Goal: Contribute content: Add original content to the website for others to see

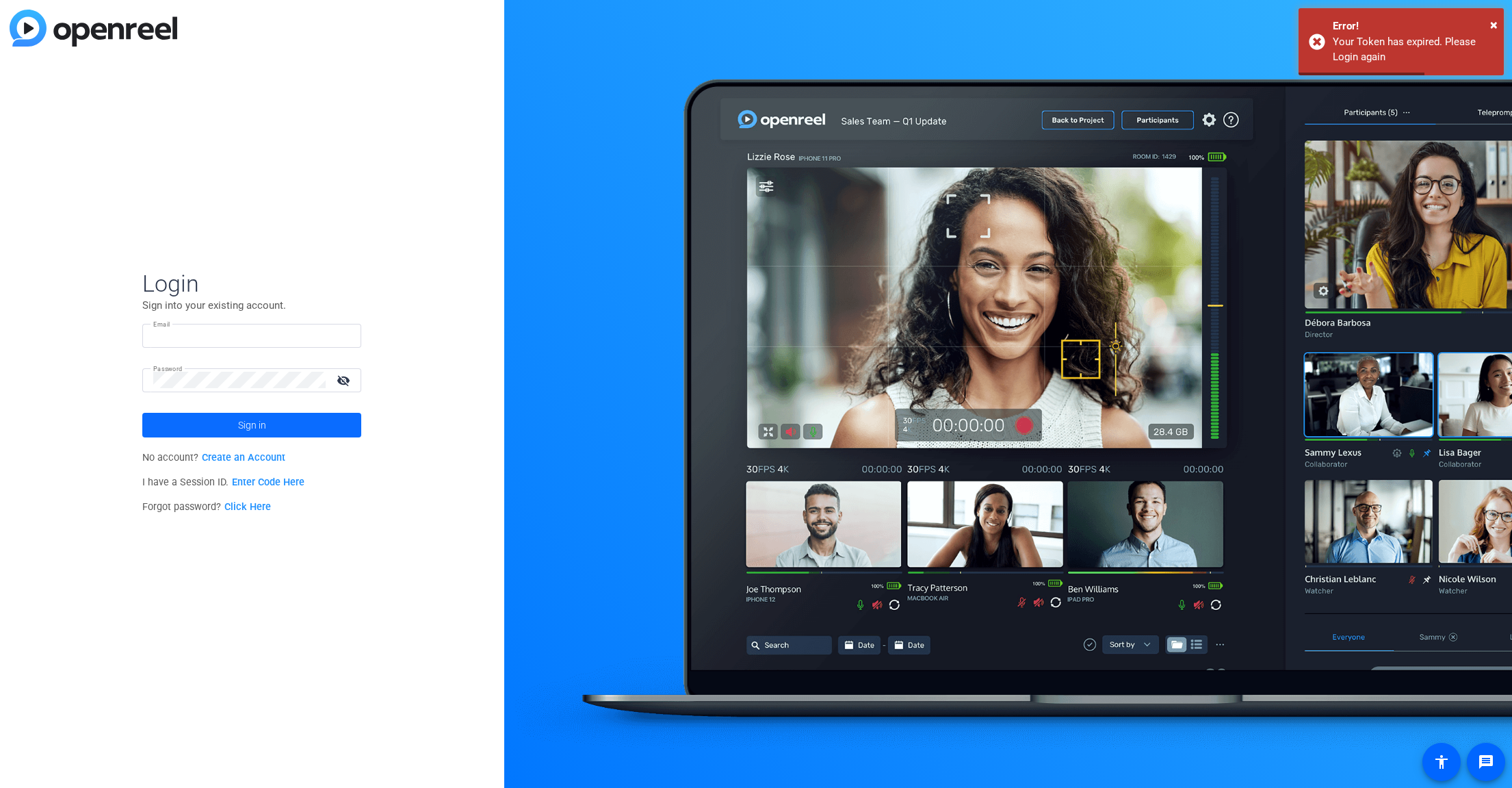
type input "molly@ideadecanter.com"
click at [260, 428] on span "Sign in" at bounding box center [251, 424] width 28 height 34
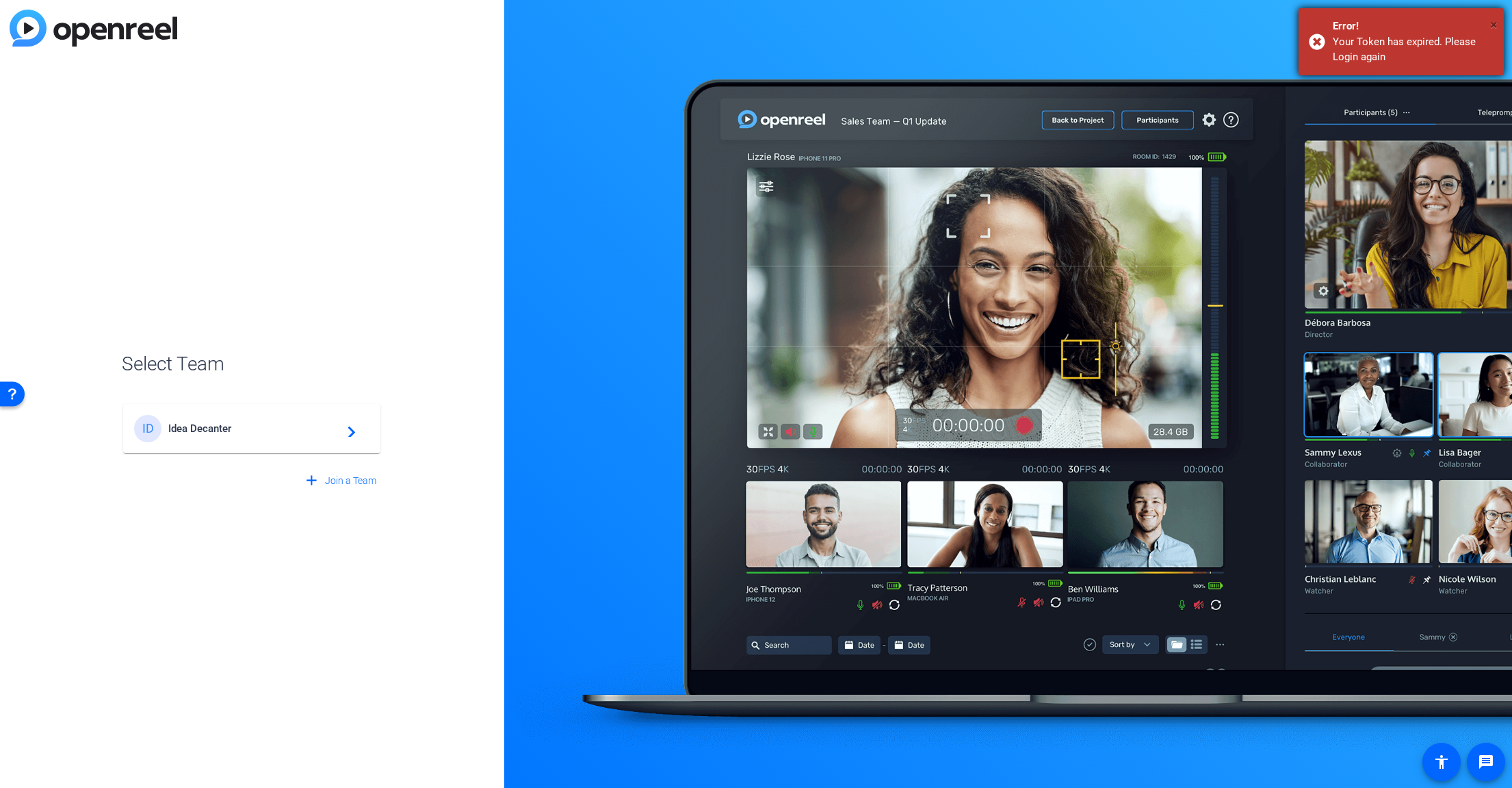
click at [1494, 24] on span "×" at bounding box center [1494, 25] width 8 height 17
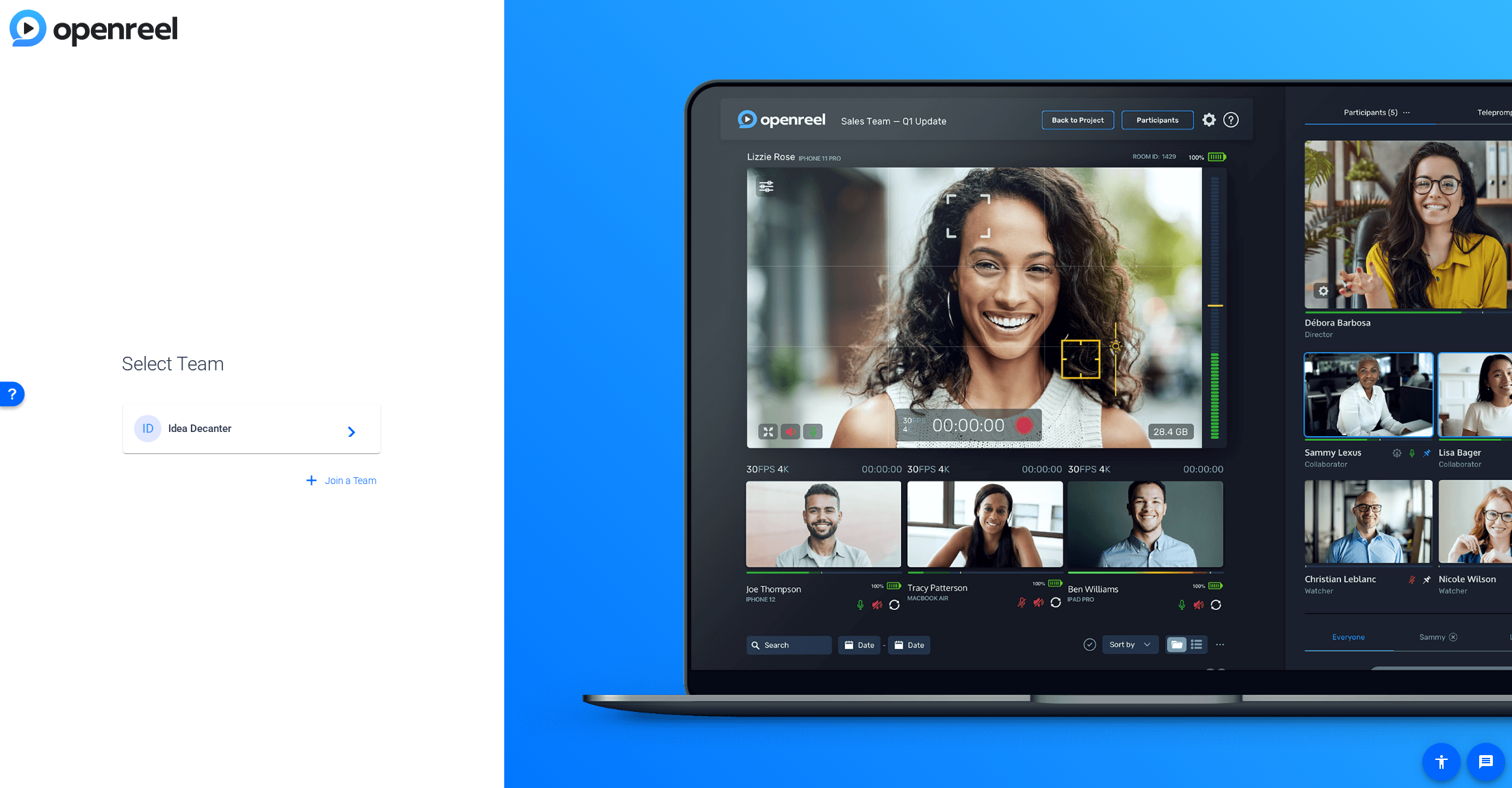
click at [245, 430] on span "Idea Decanter" at bounding box center [253, 429] width 171 height 12
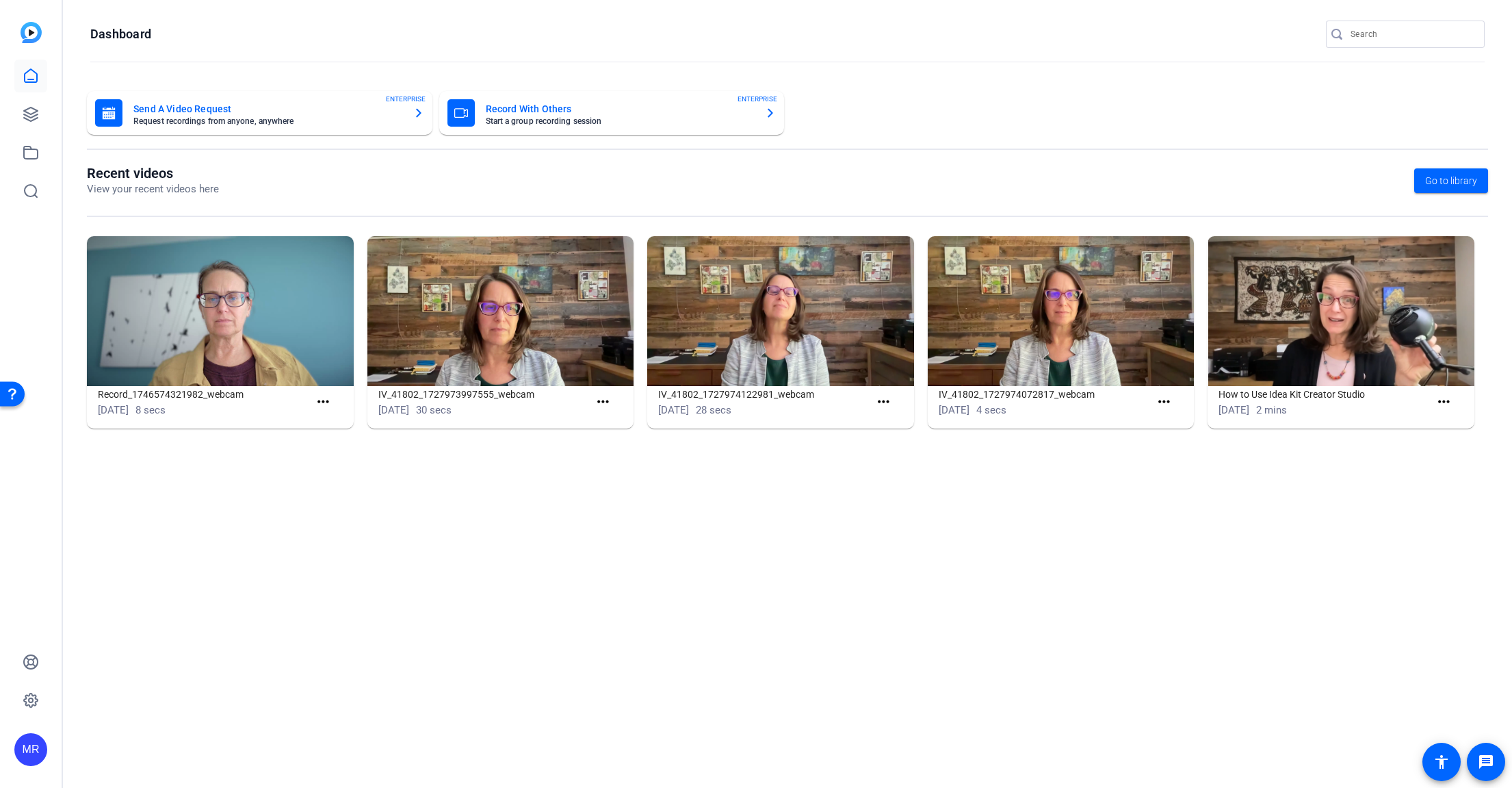
click at [1373, 36] on input "Search" at bounding box center [1412, 35] width 123 height 17
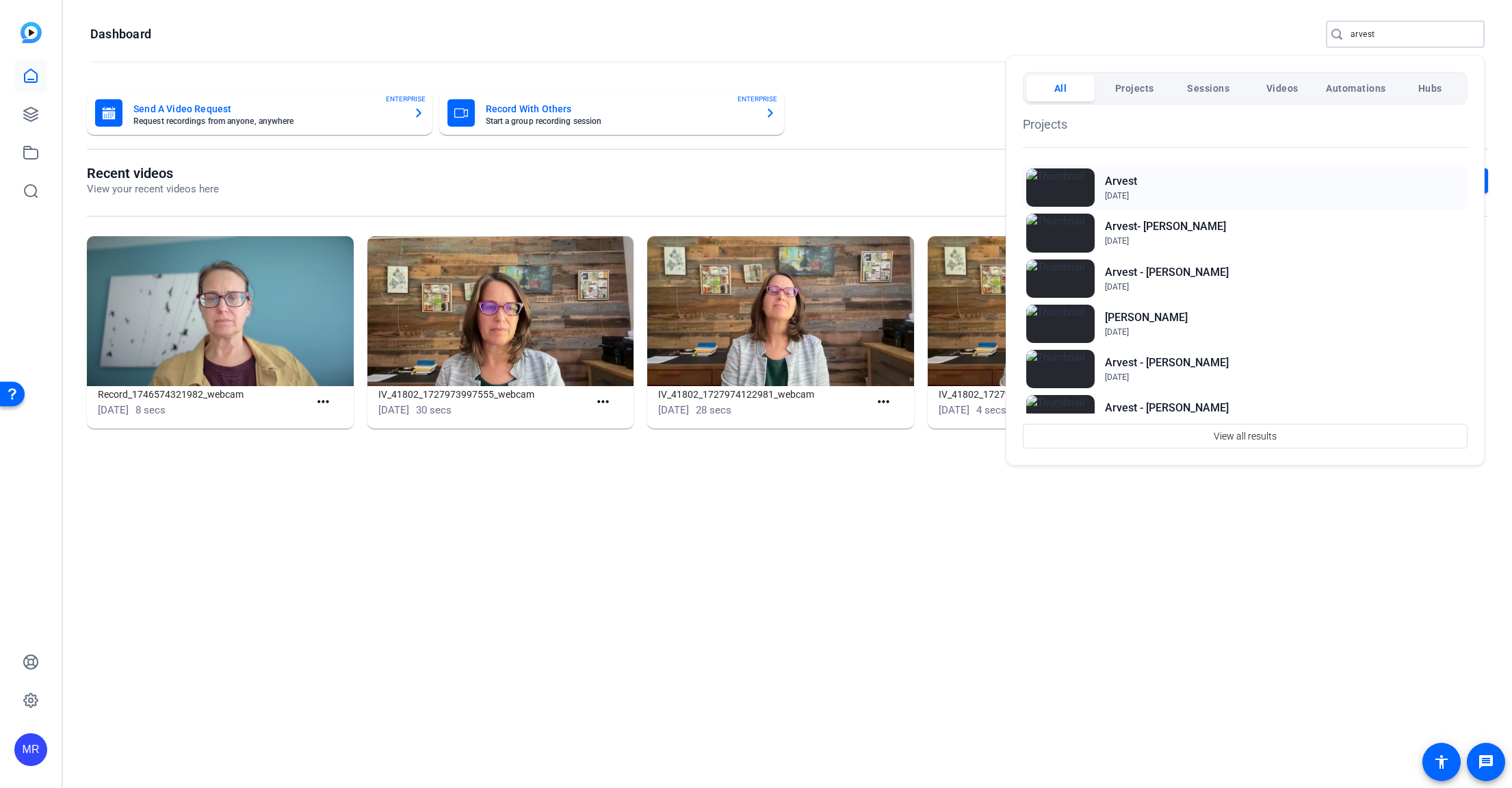
type input "arvest"
click at [1115, 180] on h2 "Arvest" at bounding box center [1120, 182] width 32 height 17
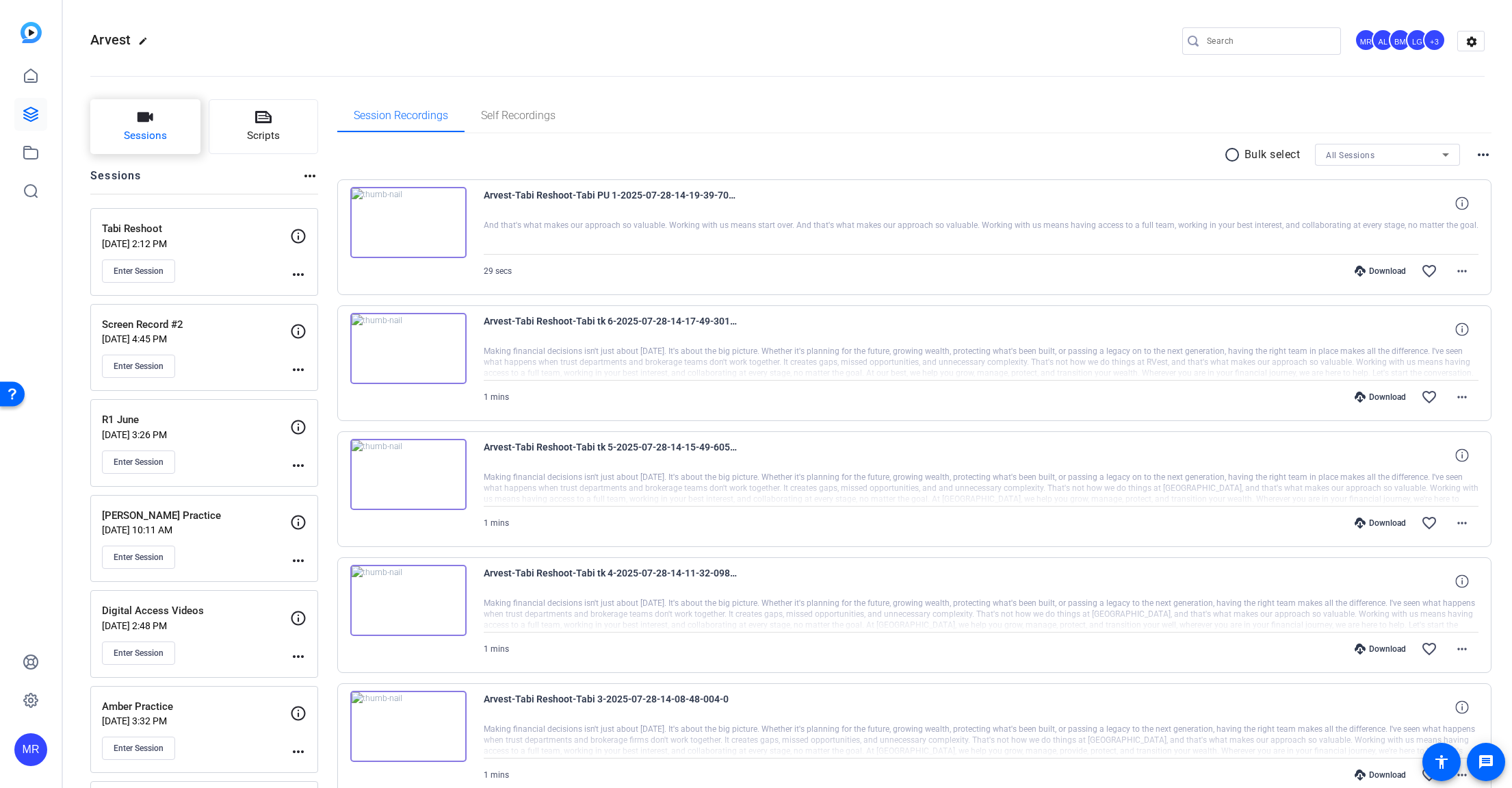
click at [148, 140] on span "Sessions" at bounding box center [145, 136] width 43 height 16
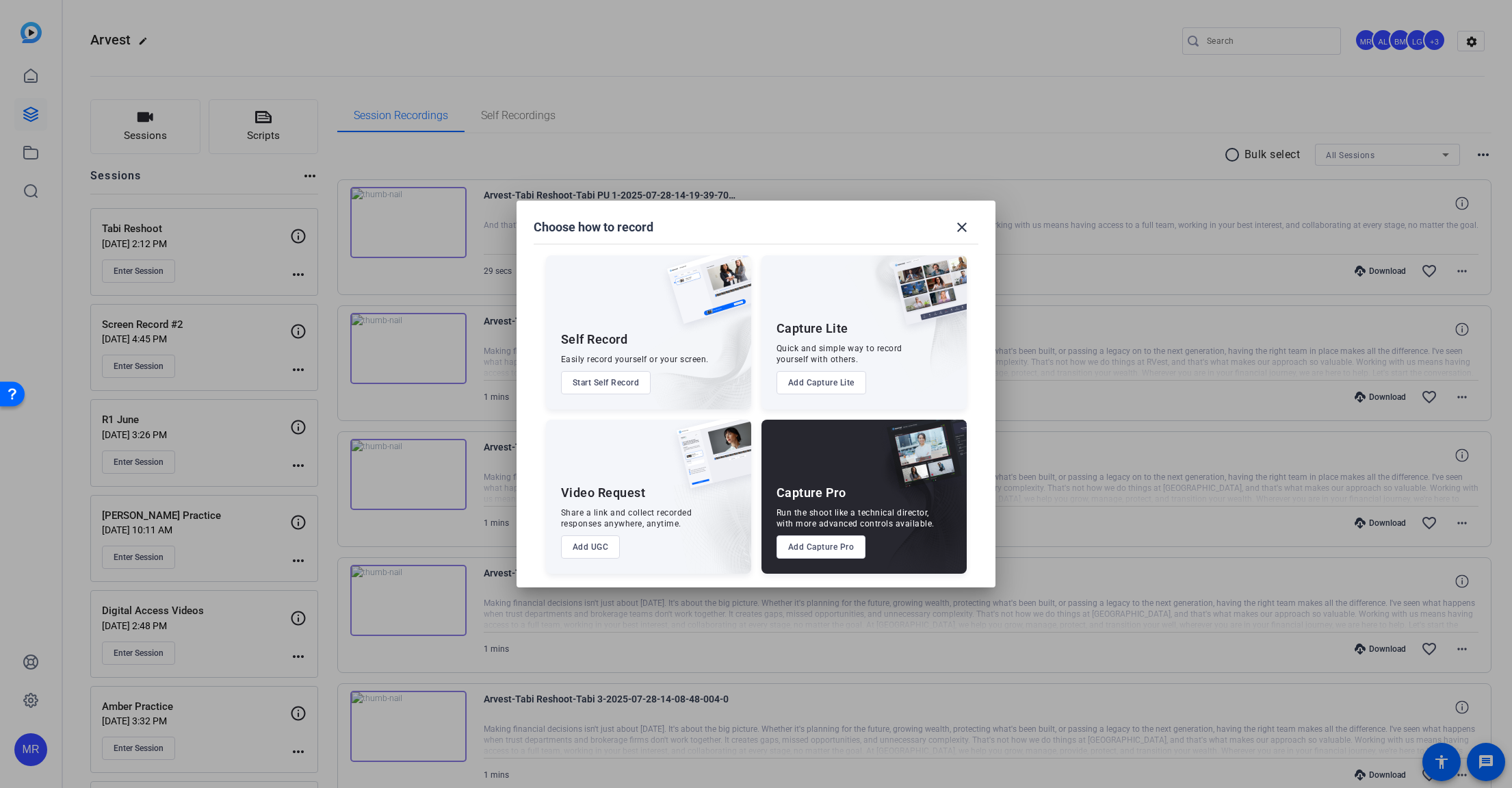
click at [839, 554] on button "Add Capture Pro" at bounding box center [821, 546] width 90 height 23
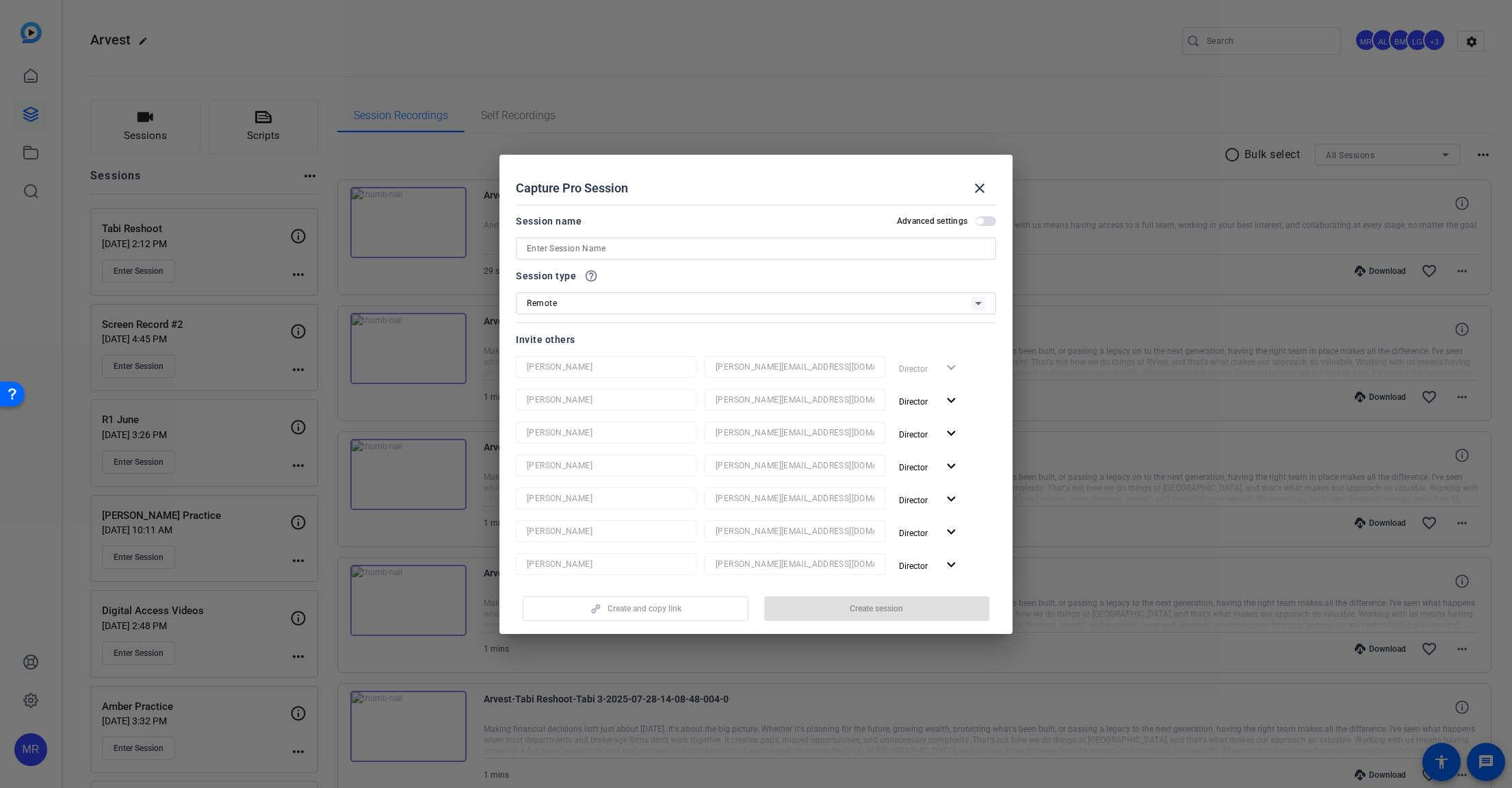
drag, startPoint x: 365, startPoint y: 413, endPoint x: 261, endPoint y: 669, distance: 276.3
click at [282, 607] on div at bounding box center [756, 394] width 1512 height 788
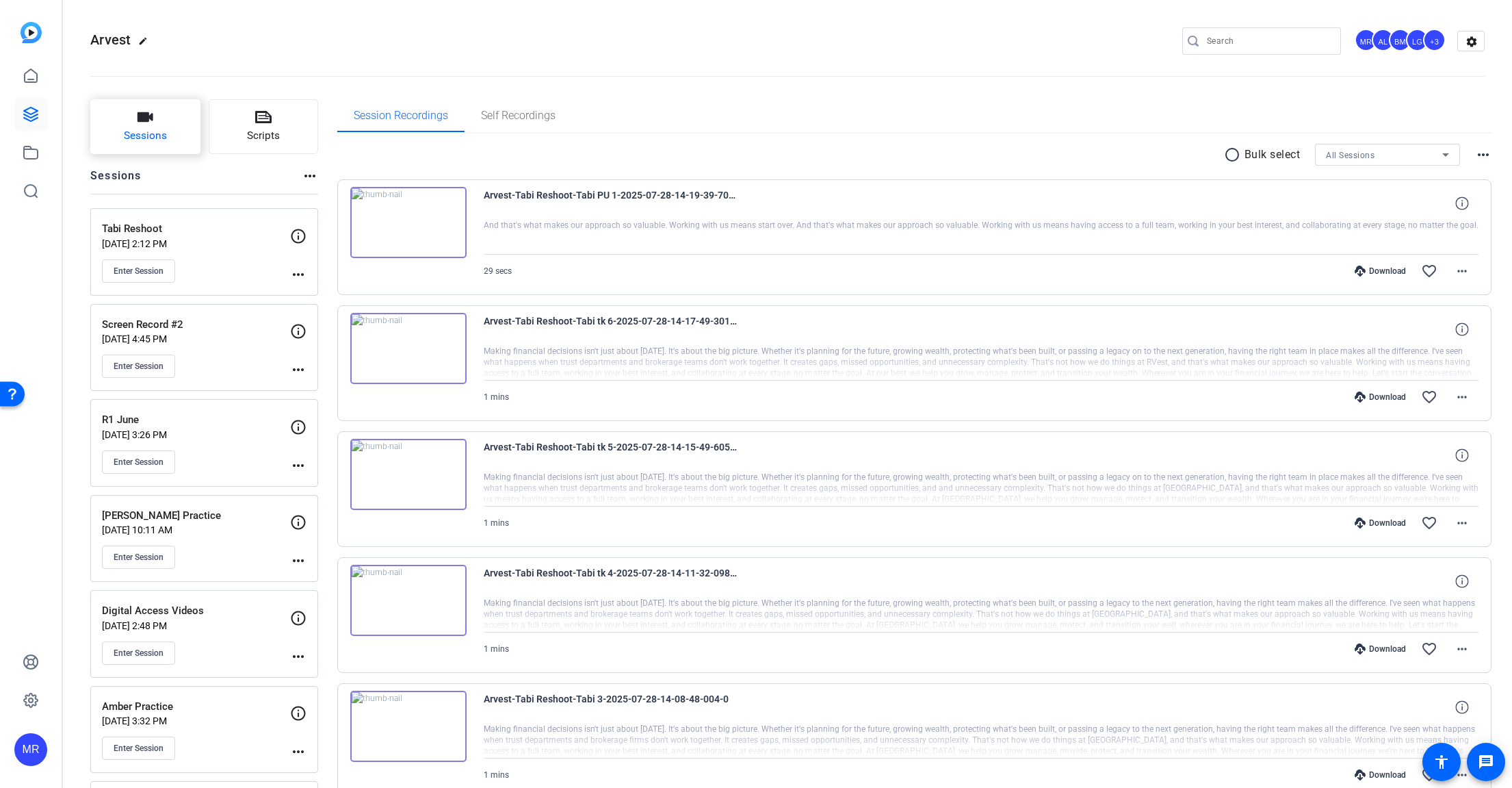
click at [137, 123] on icon "button" at bounding box center [145, 117] width 17 height 17
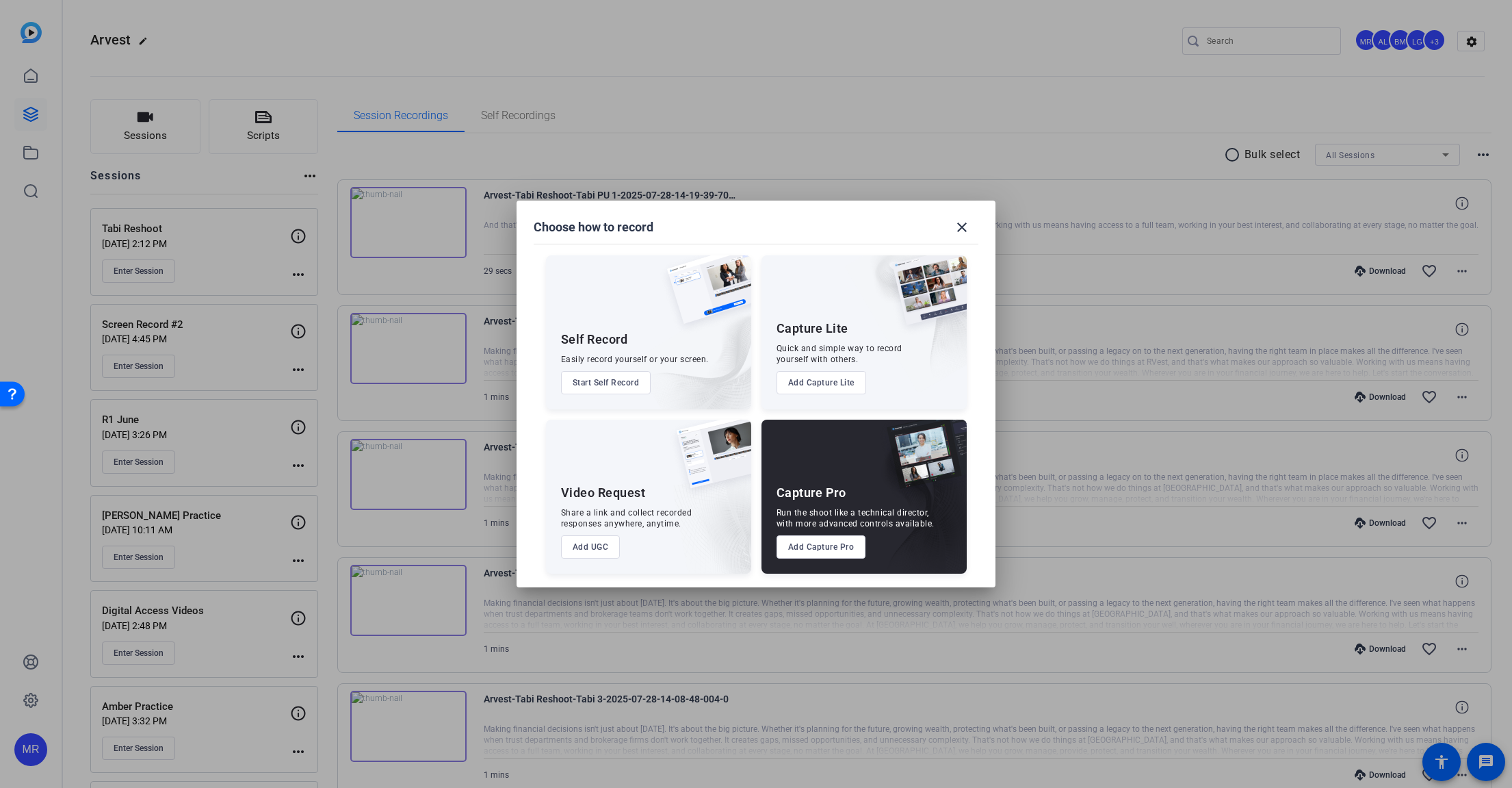
click at [802, 549] on button "Add Capture Pro" at bounding box center [821, 546] width 90 height 23
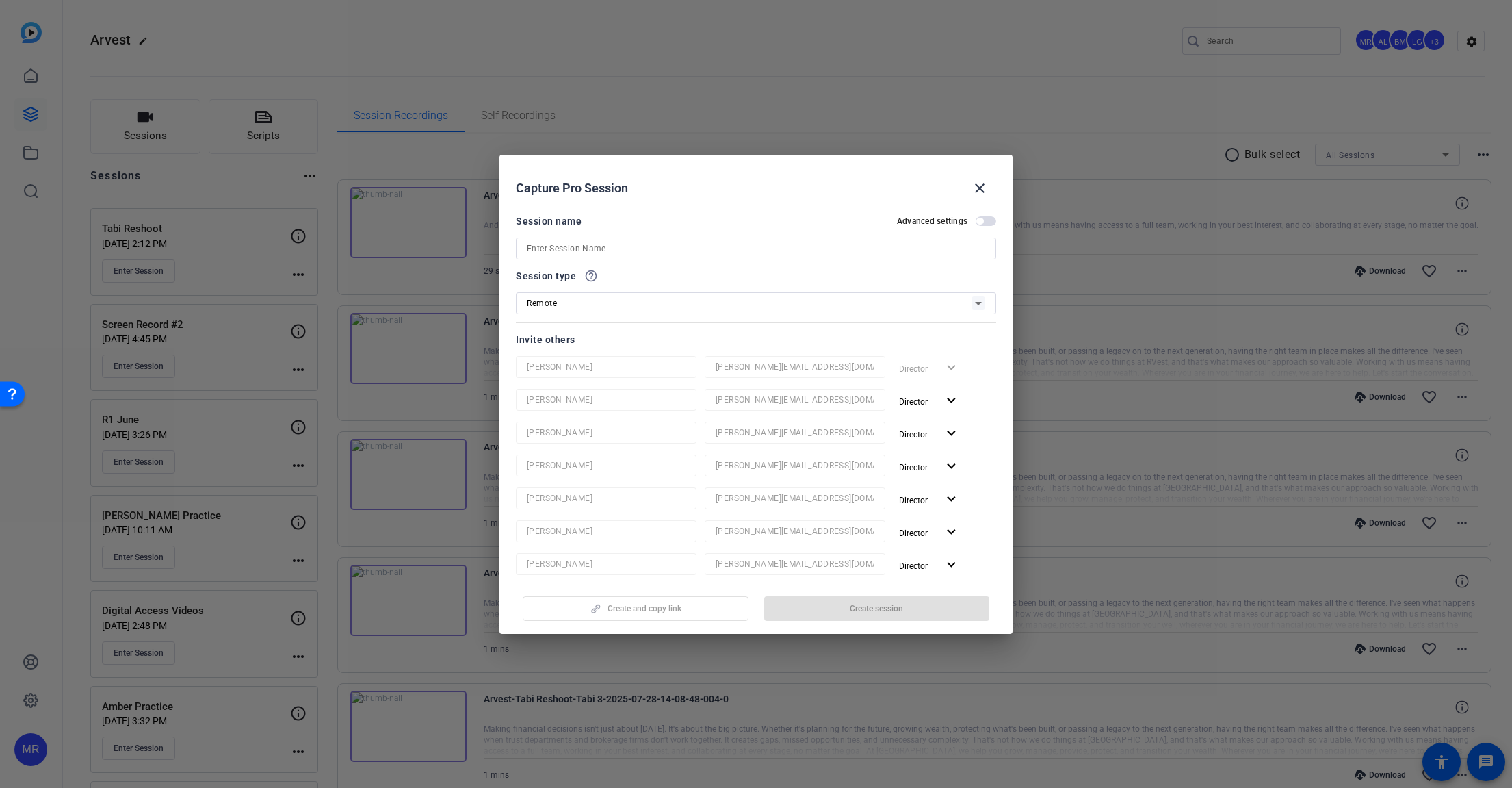
click at [580, 249] on input at bounding box center [756, 249] width 459 height 17
click at [565, 248] on input "[PERSON_NAME] R2 July" at bounding box center [756, 249] width 459 height 17
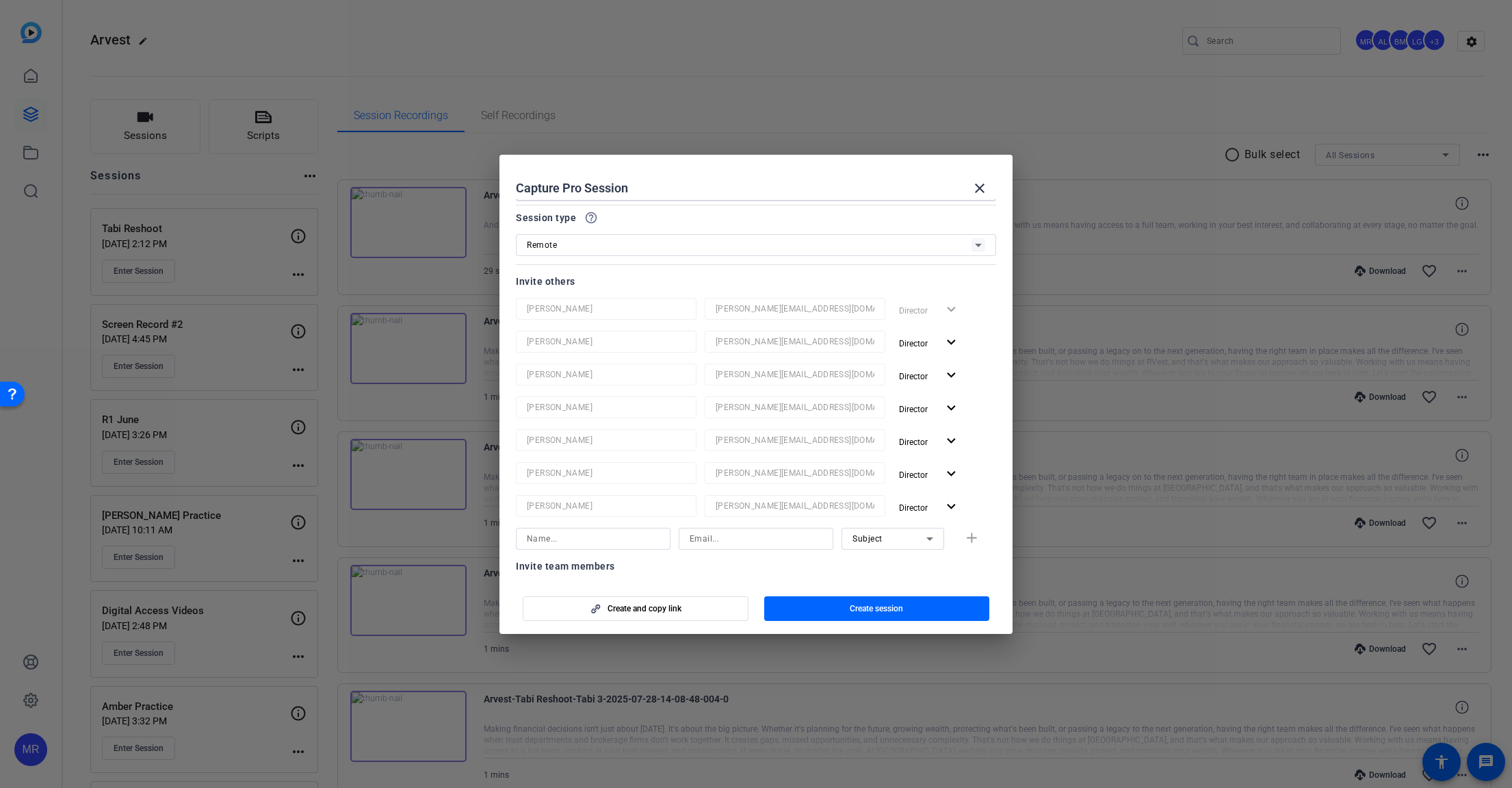
scroll to position [137, 0]
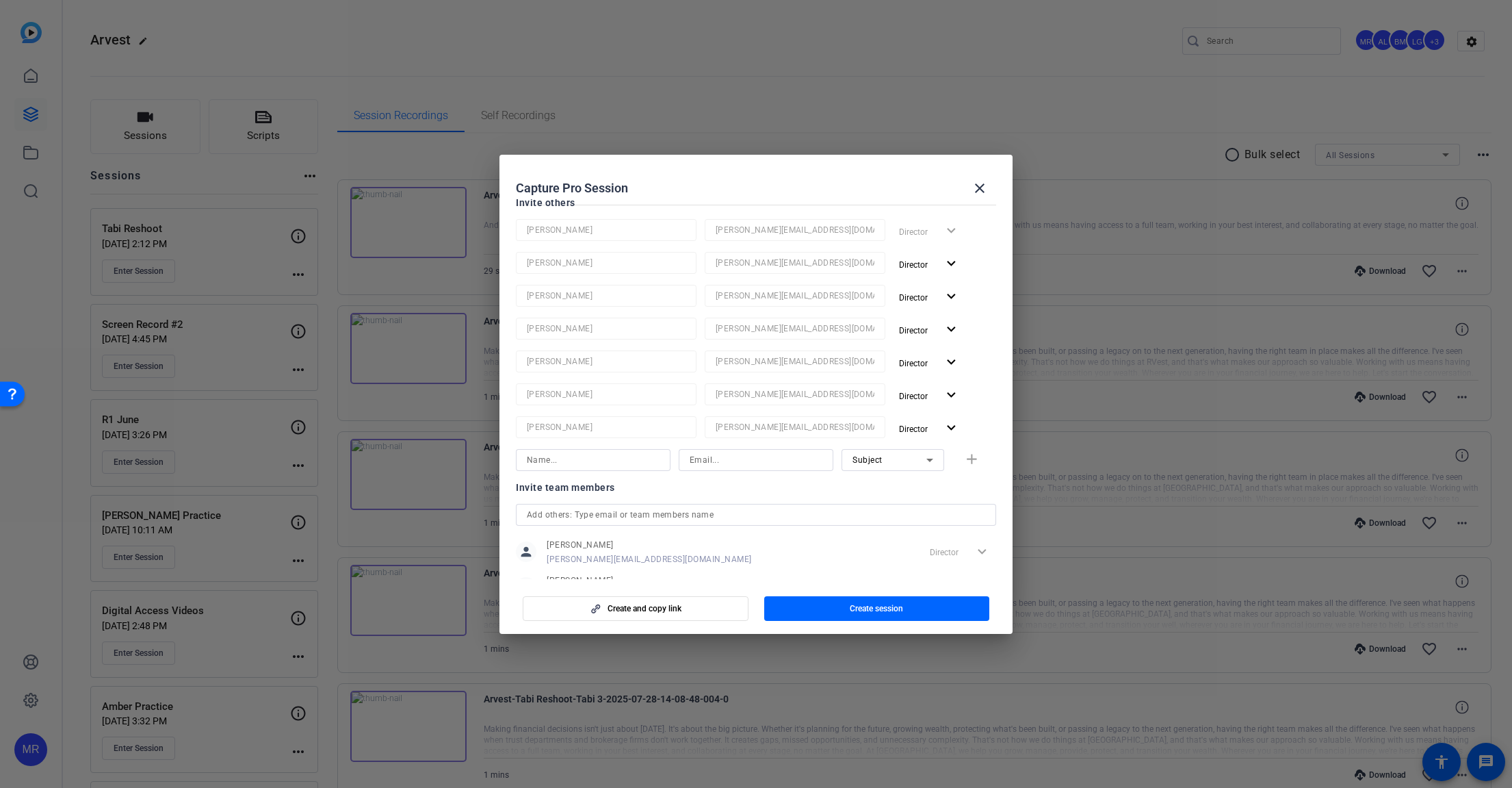
type input "[PERSON_NAME] - R2 July"
click at [606, 460] on input at bounding box center [593, 460] width 133 height 17
click at [668, 515] on div "Invite team members person [PERSON_NAME] [PERSON_NAME][EMAIL_ADDRESS][DOMAIN_NA…" at bounding box center [756, 618] width 480 height 279
click at [822, 612] on span "button" at bounding box center [877, 609] width 226 height 33
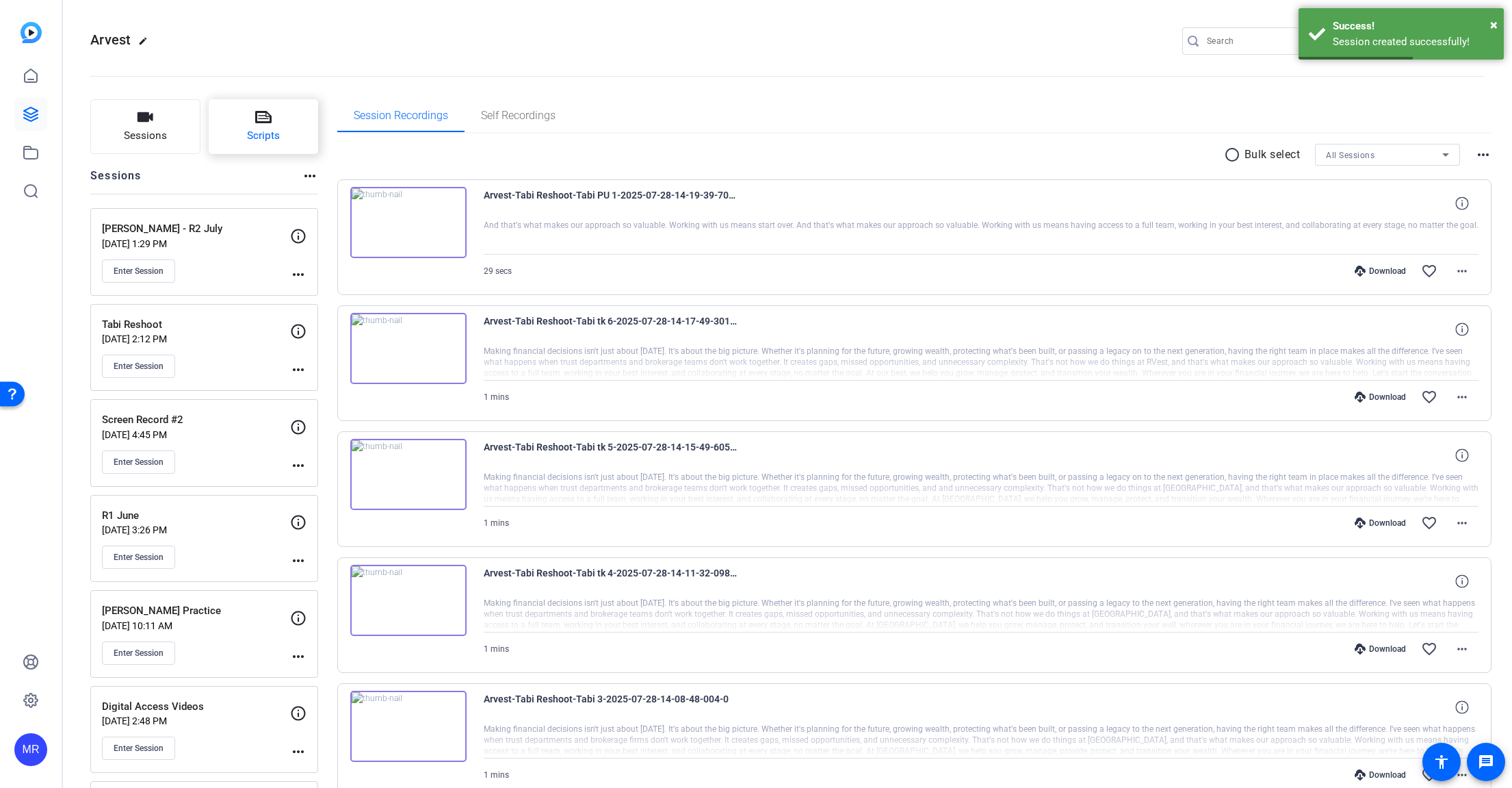
click at [263, 127] on button "Scripts" at bounding box center [264, 127] width 110 height 55
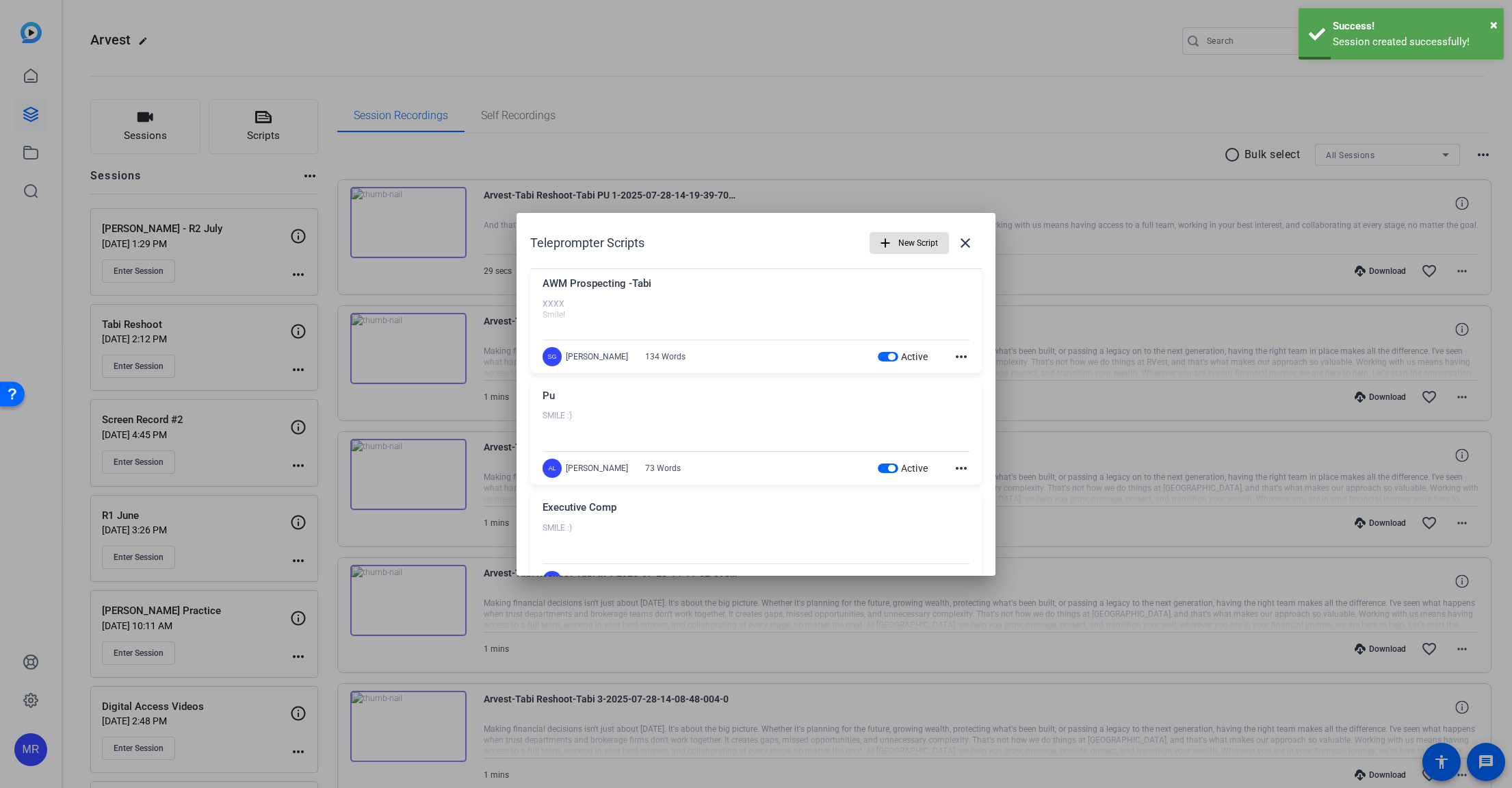
click at [888, 354] on span "button" at bounding box center [891, 356] width 7 height 7
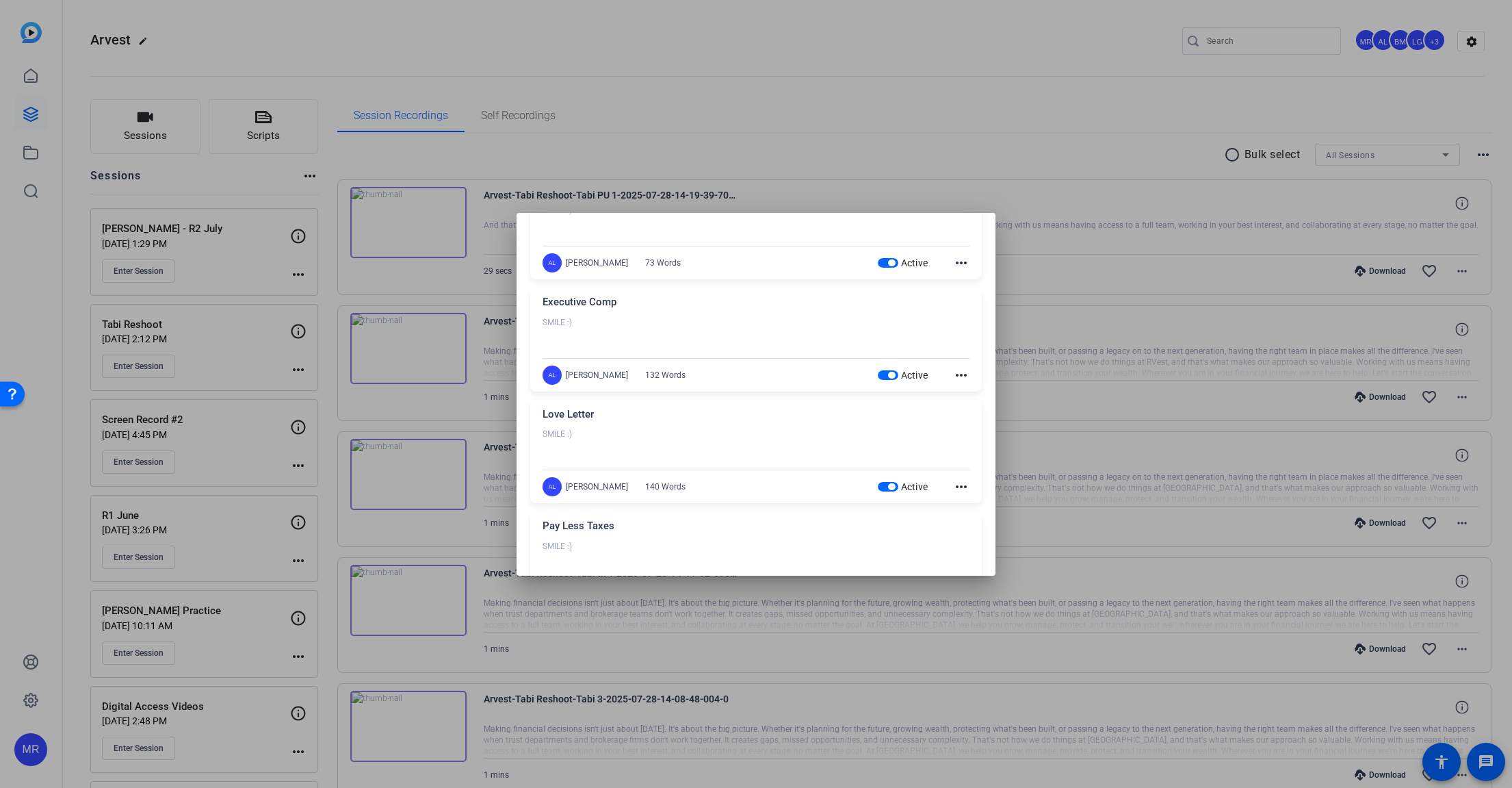
click at [881, 266] on span "button" at bounding box center [888, 263] width 20 height 10
click at [888, 373] on span "button" at bounding box center [891, 374] width 7 height 7
click at [888, 485] on span "button" at bounding box center [891, 486] width 7 height 7
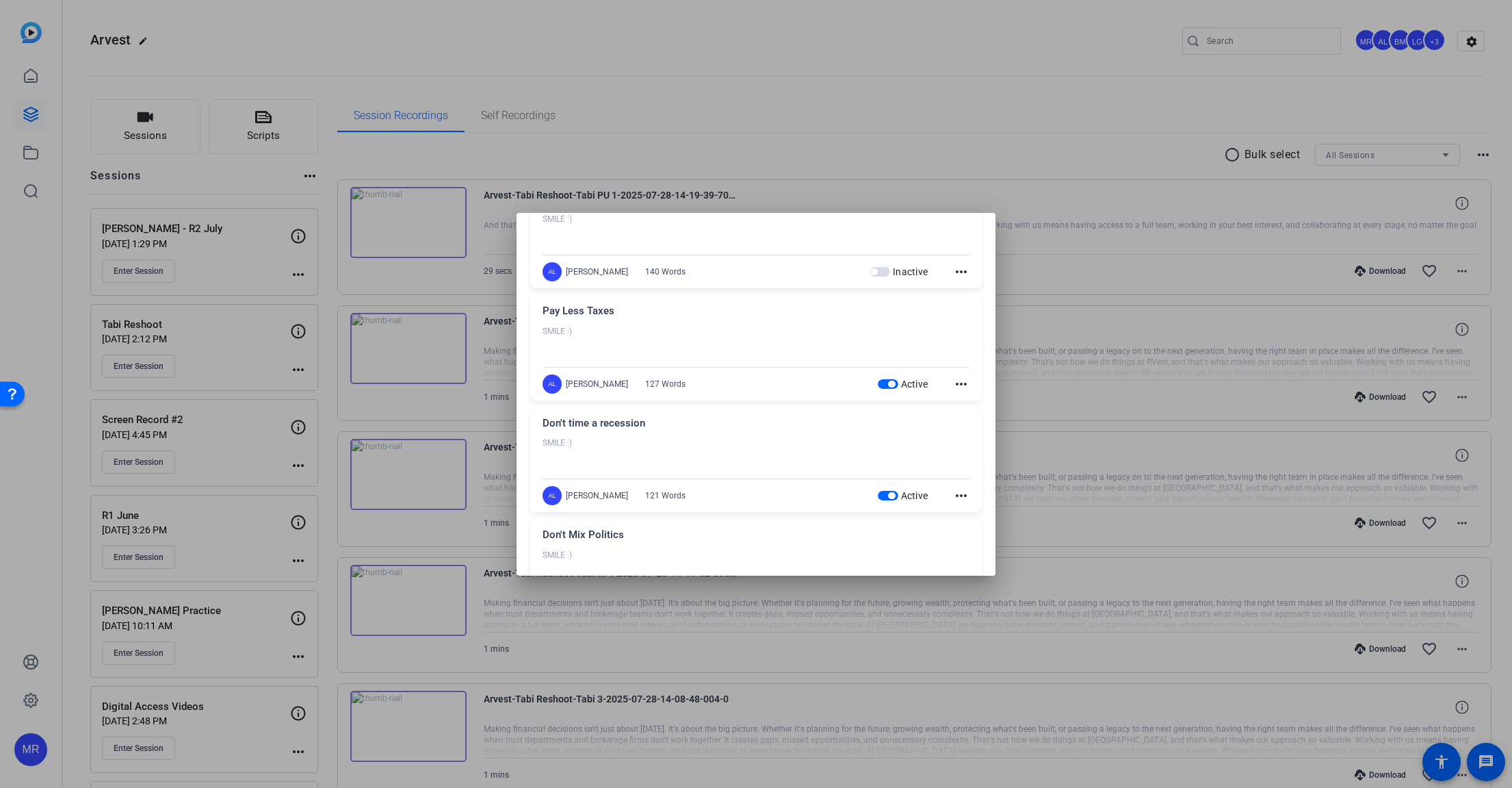
scroll to position [479, 0]
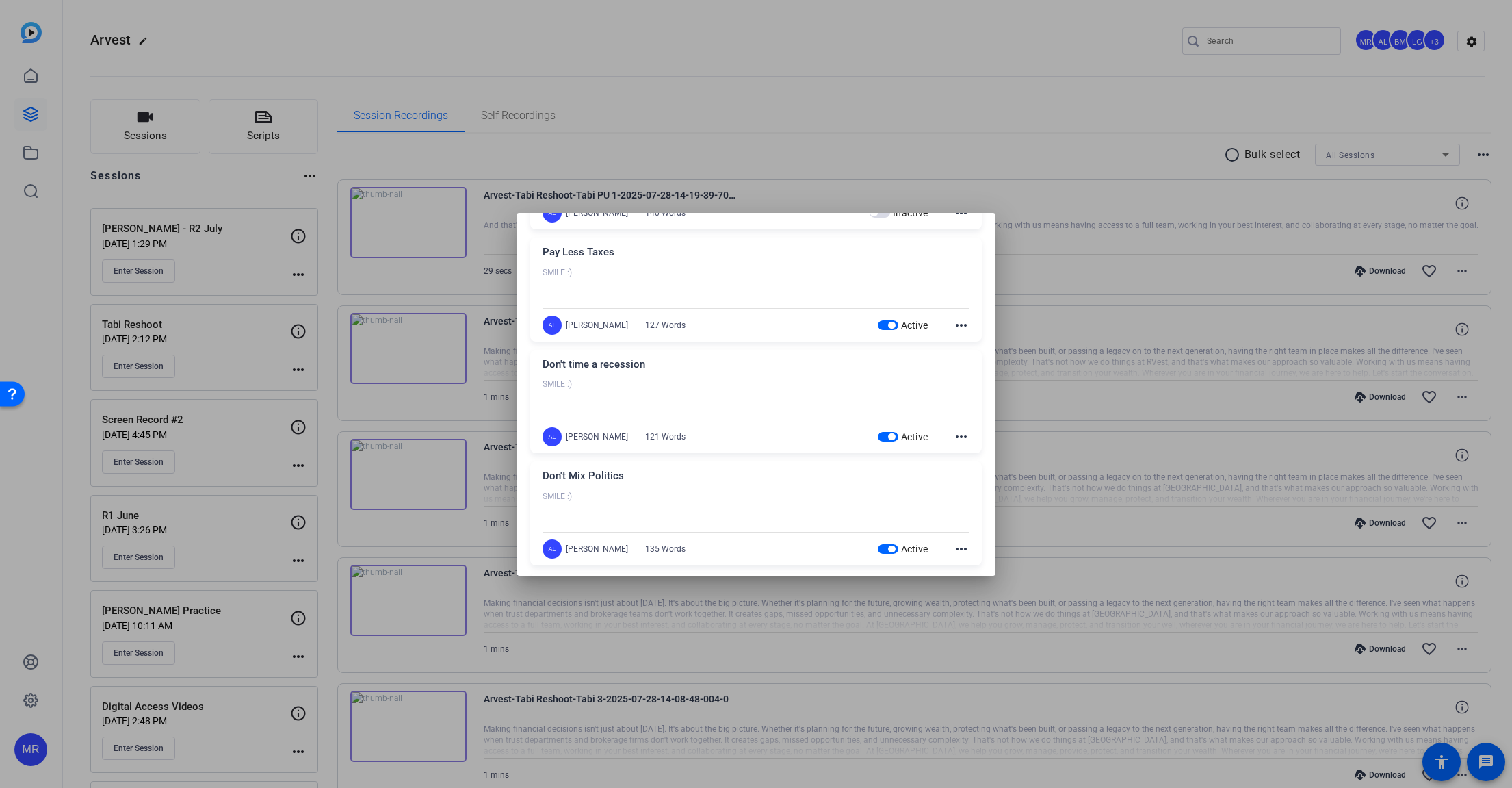
click at [888, 322] on span "button" at bounding box center [891, 325] width 7 height 7
click at [888, 436] on span "button" at bounding box center [891, 436] width 7 height 7
click at [879, 547] on span "button" at bounding box center [888, 548] width 20 height 10
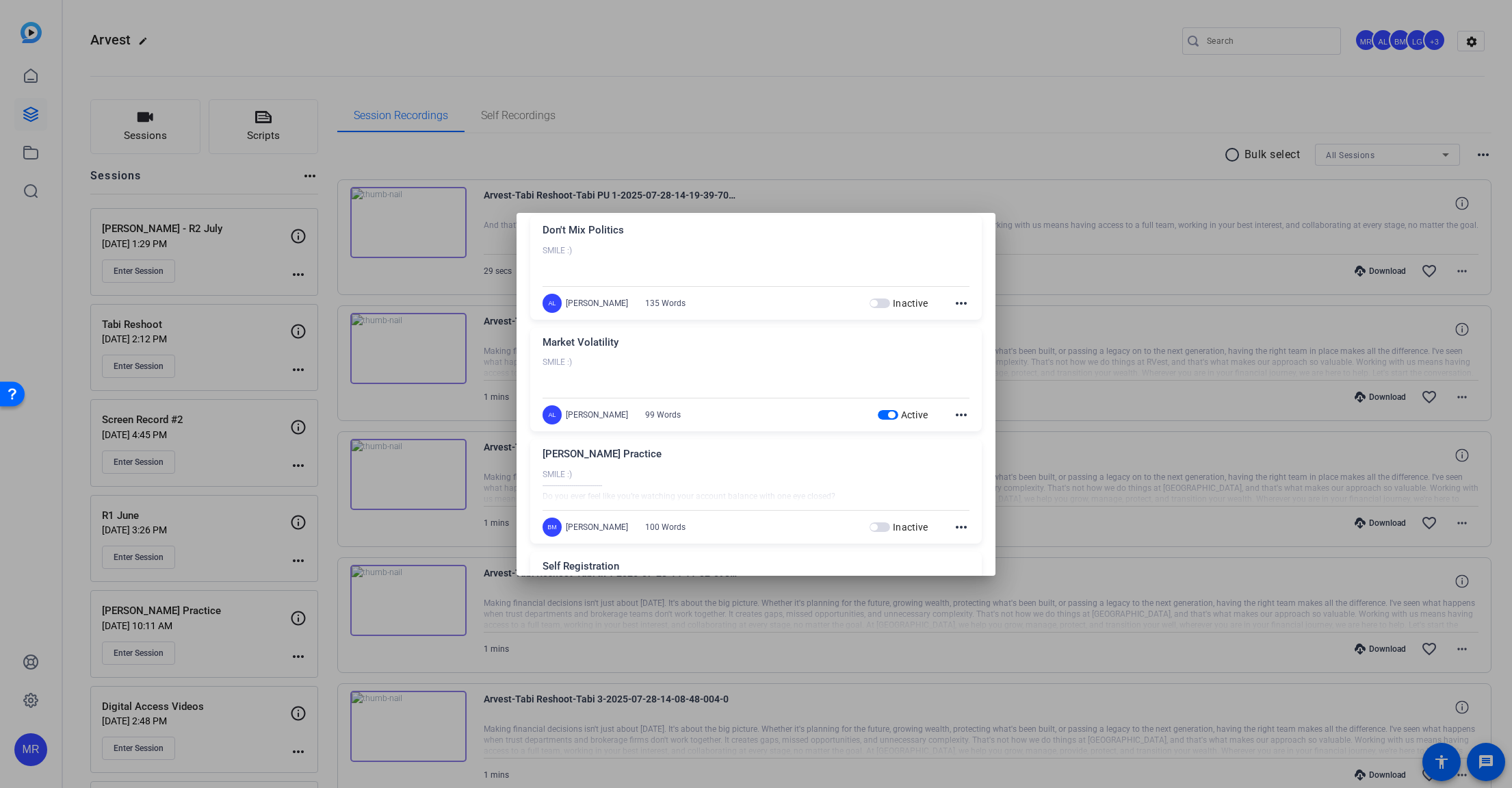
scroll to position [753, 0]
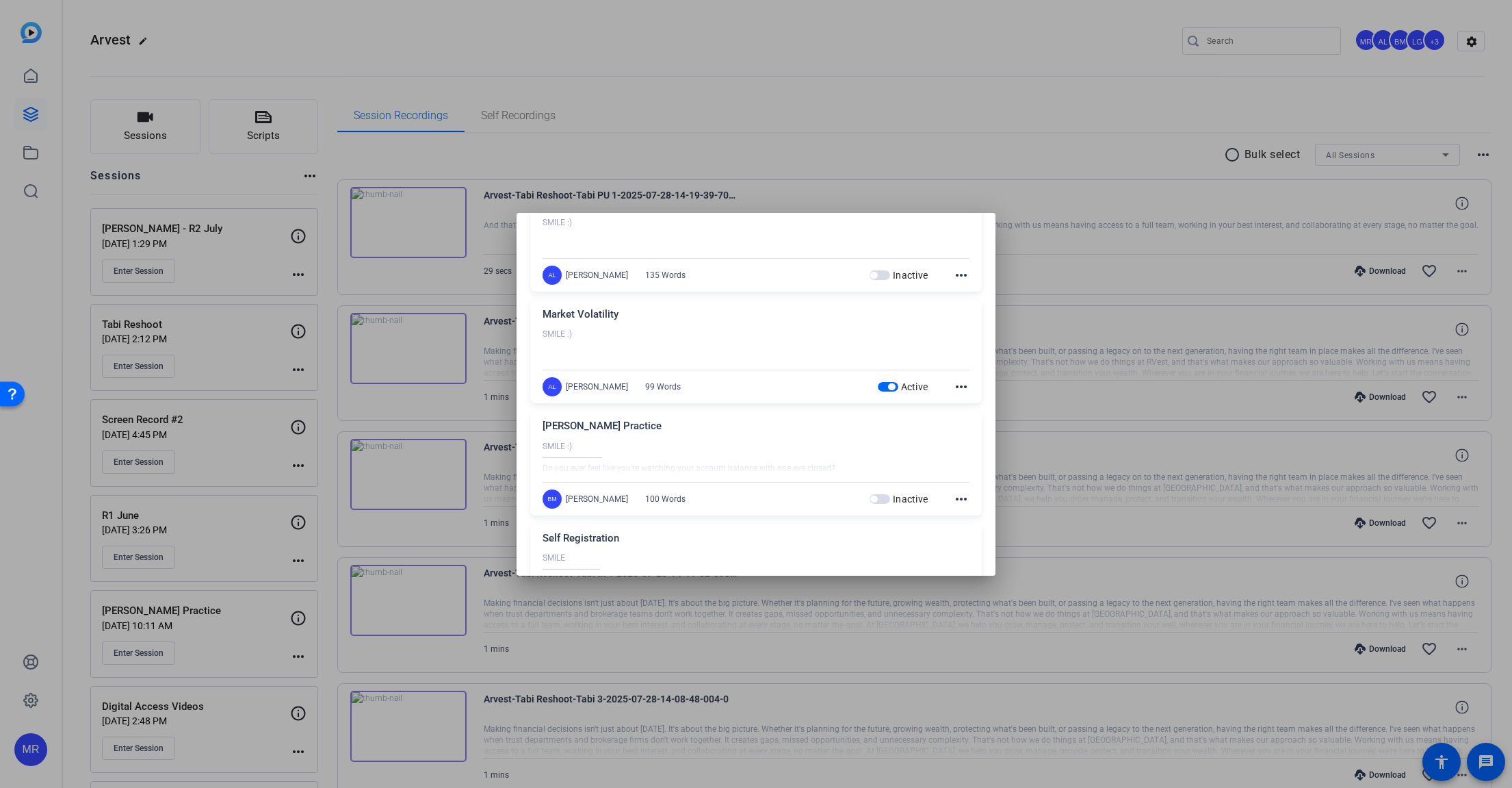
click at [888, 385] on span "button" at bounding box center [888, 386] width 20 height 10
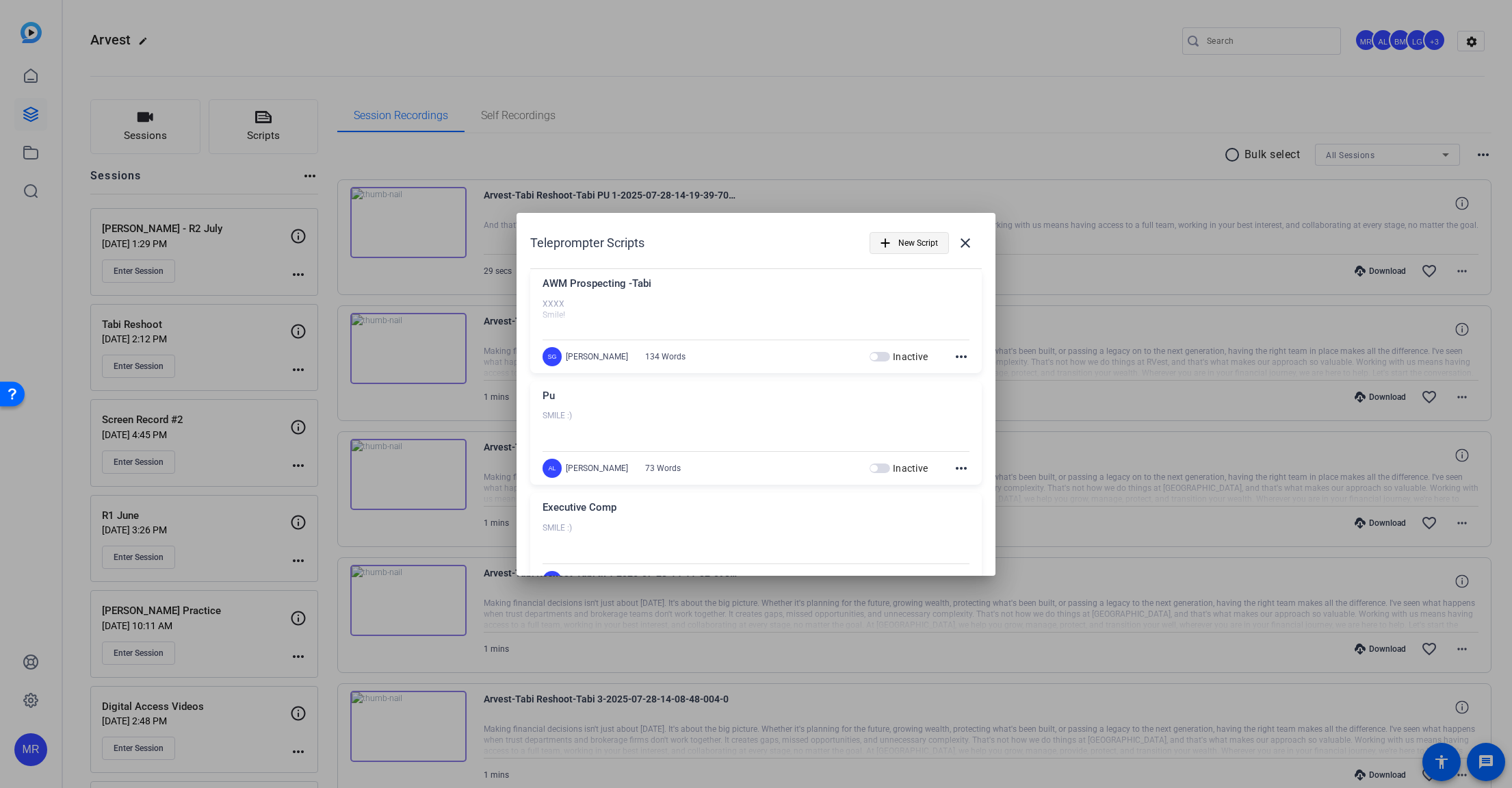
click at [910, 243] on span "New Script" at bounding box center [918, 243] width 40 height 26
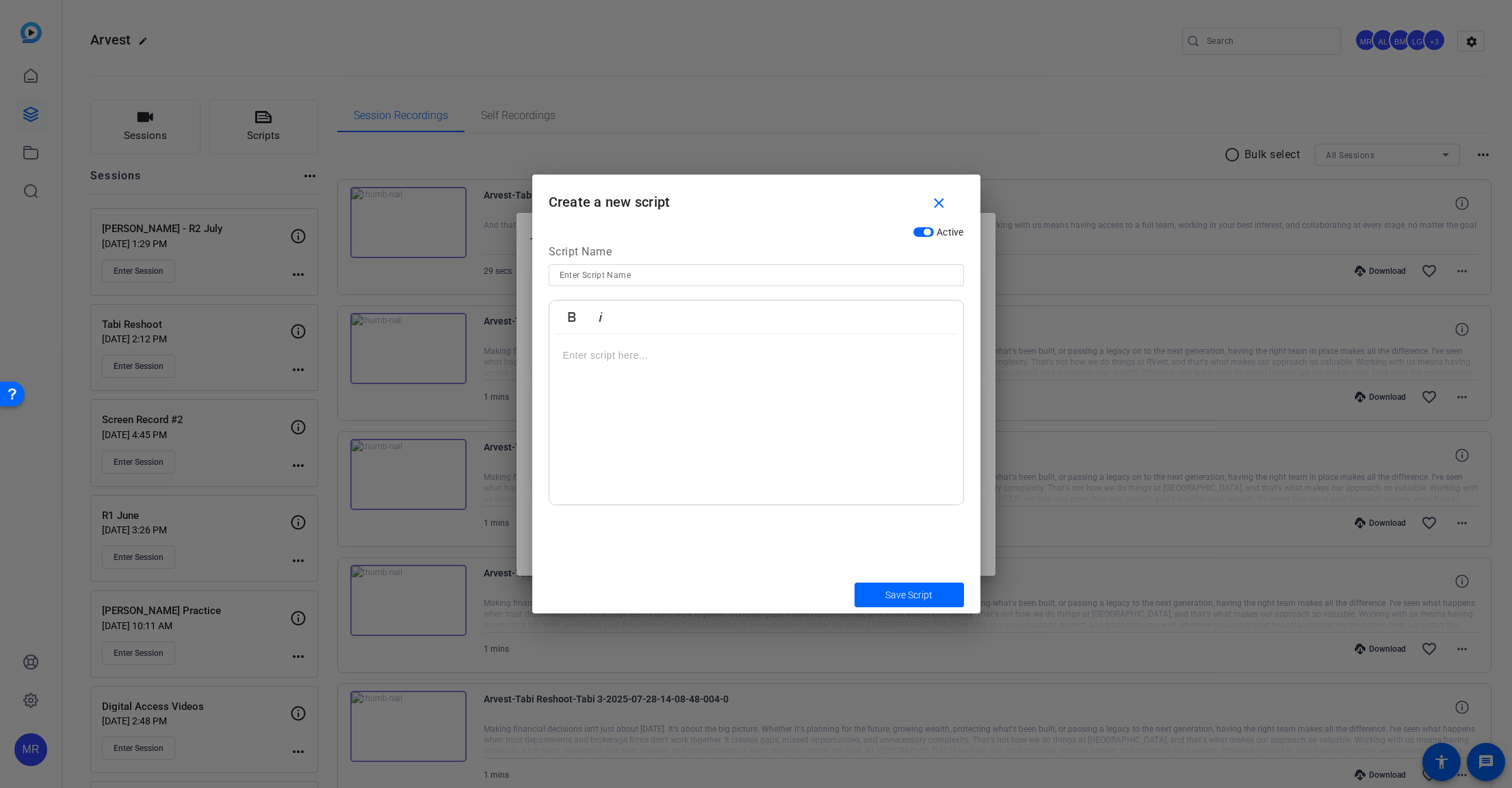
click at [608, 277] on input at bounding box center [756, 275] width 393 height 17
click at [579, 283] on div at bounding box center [756, 275] width 393 height 22
click at [581, 270] on input at bounding box center [756, 275] width 393 height 17
type input "Deferred Comp"
click at [624, 363] on div at bounding box center [757, 419] width 414 height 171
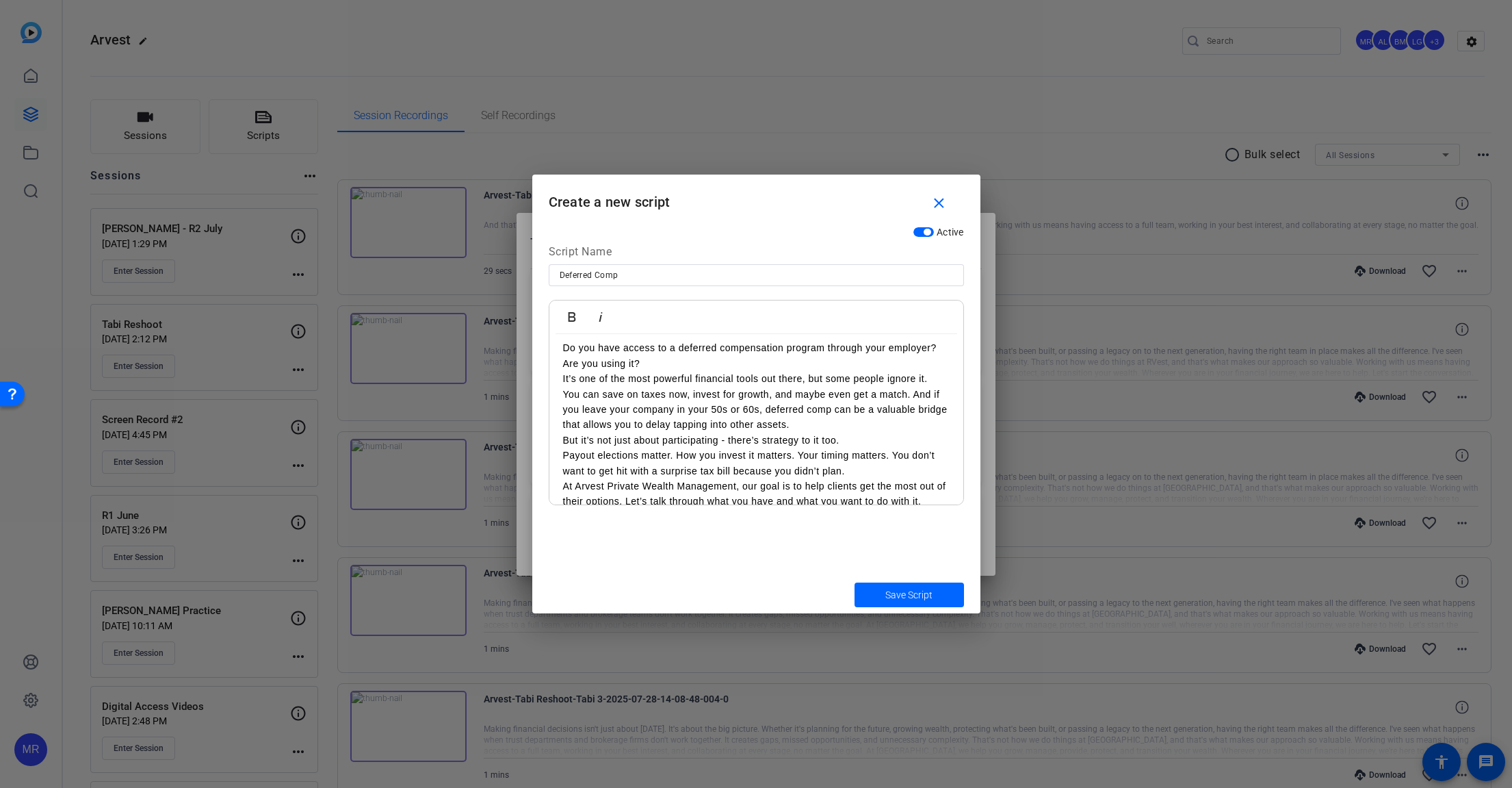
scroll to position [101, 0]
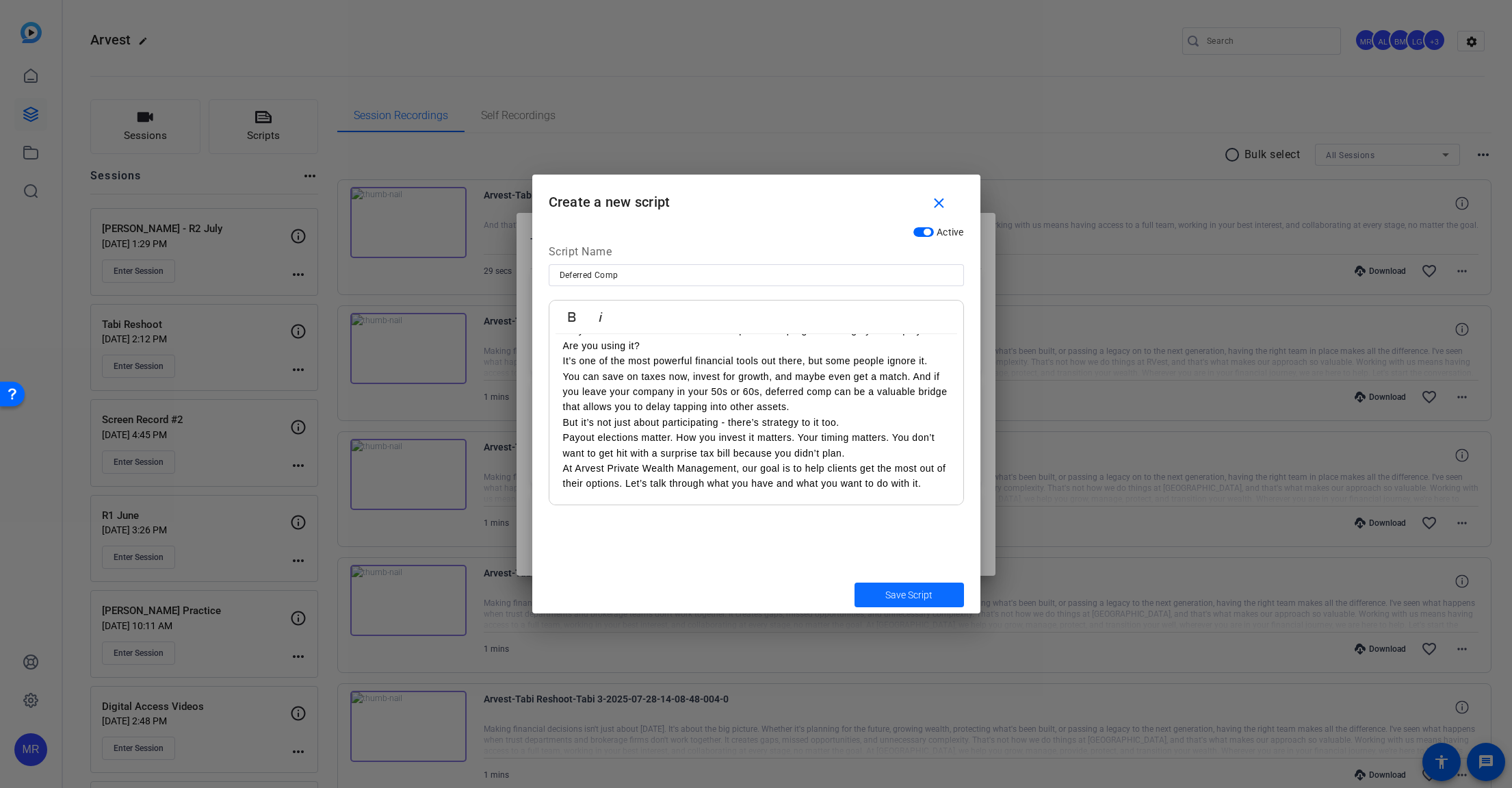
click at [886, 599] on span "Save Script" at bounding box center [909, 594] width 47 height 14
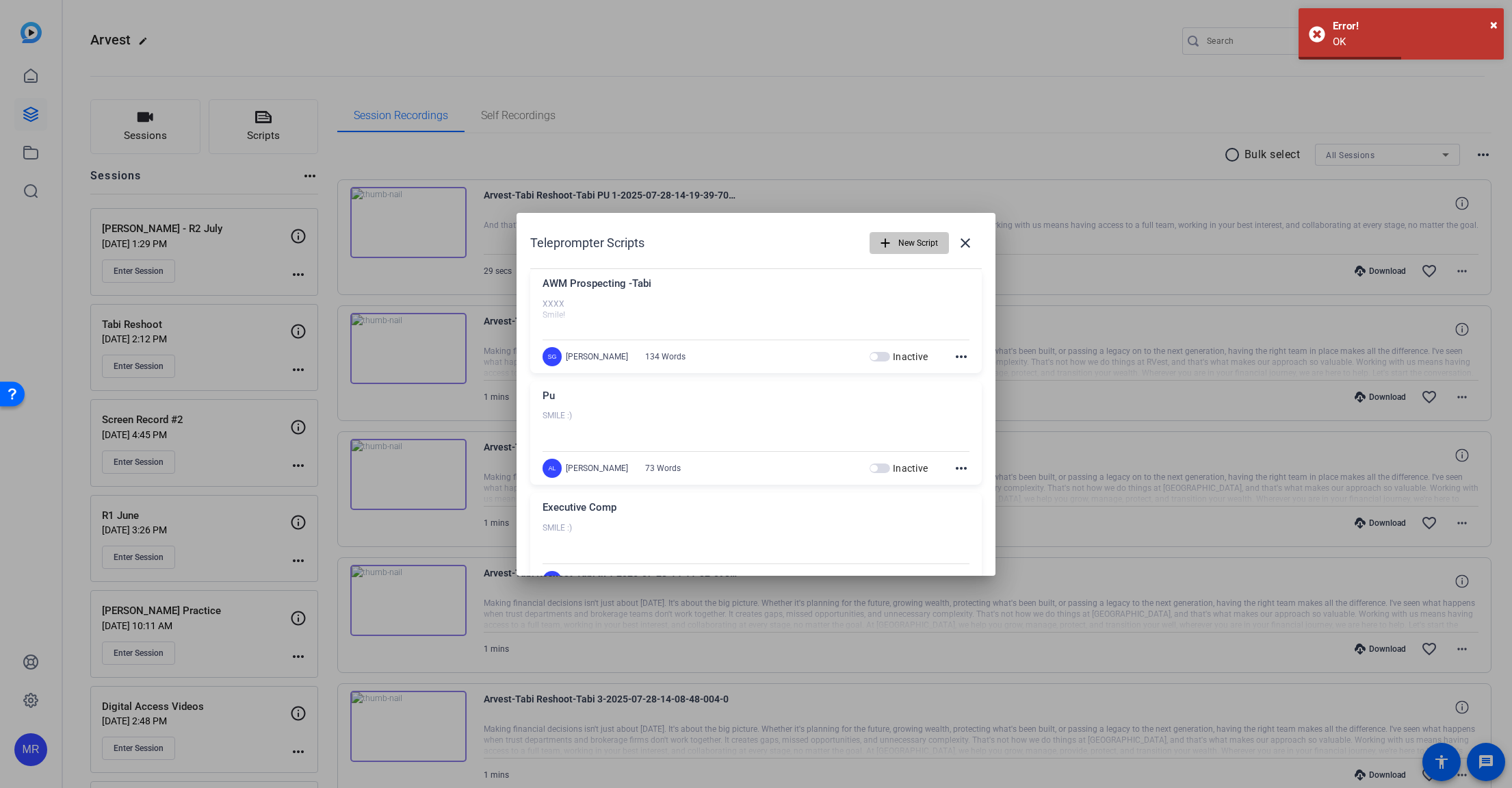
click at [889, 239] on span "button" at bounding box center [910, 243] width 78 height 33
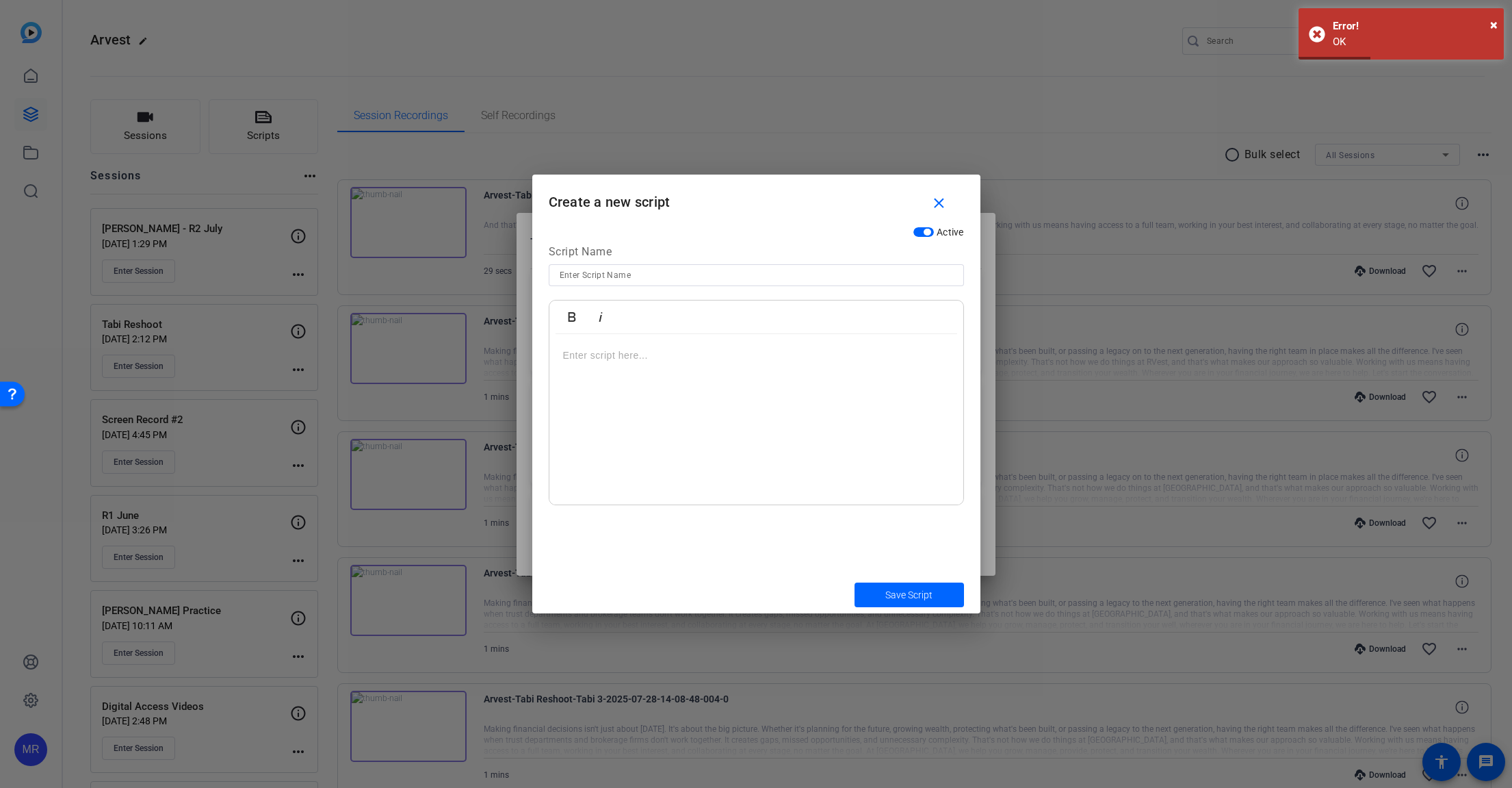
click at [629, 277] on input at bounding box center [756, 275] width 393 height 17
click at [610, 367] on div at bounding box center [757, 419] width 414 height 171
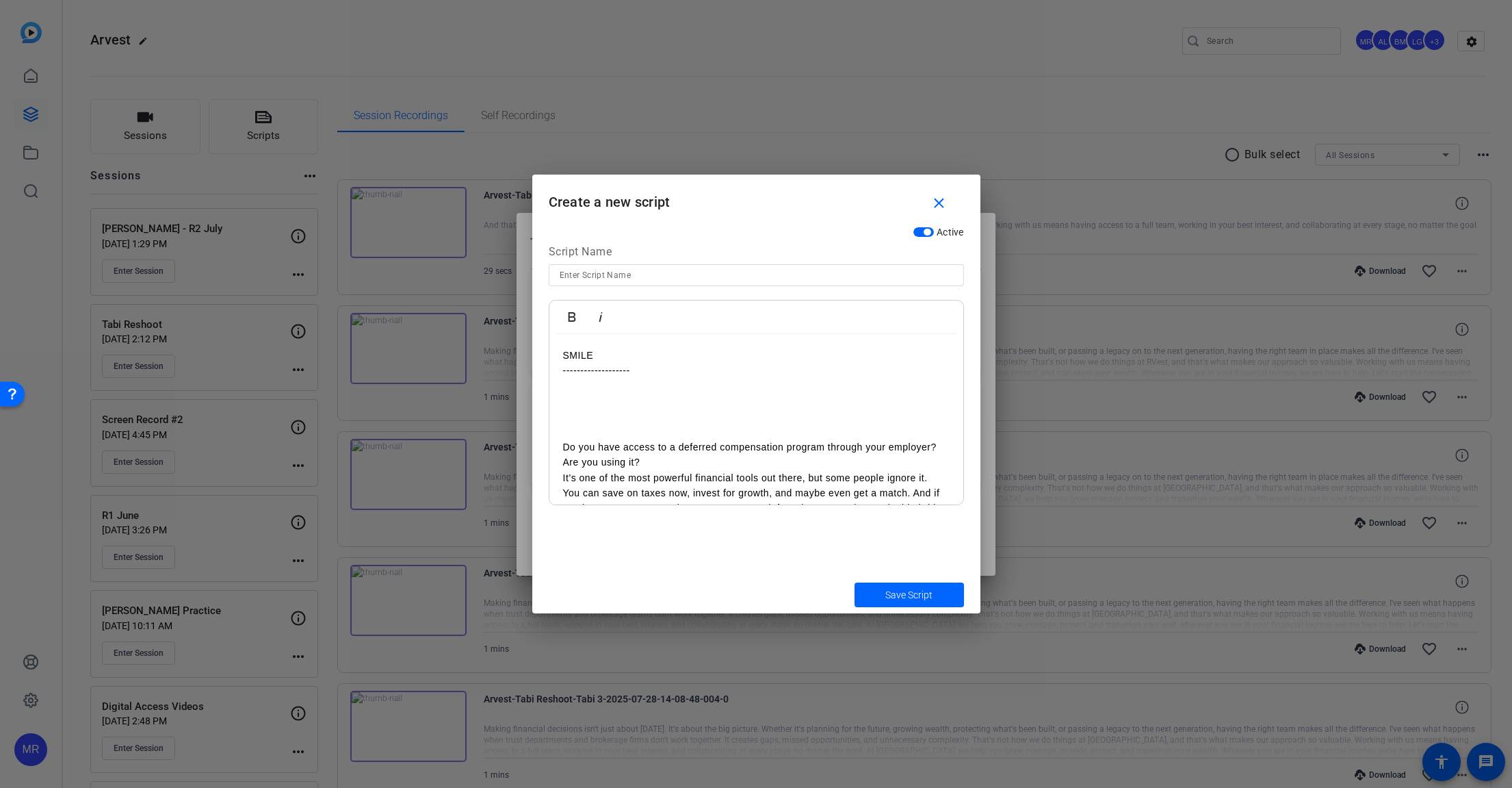
scroll to position [104, 0]
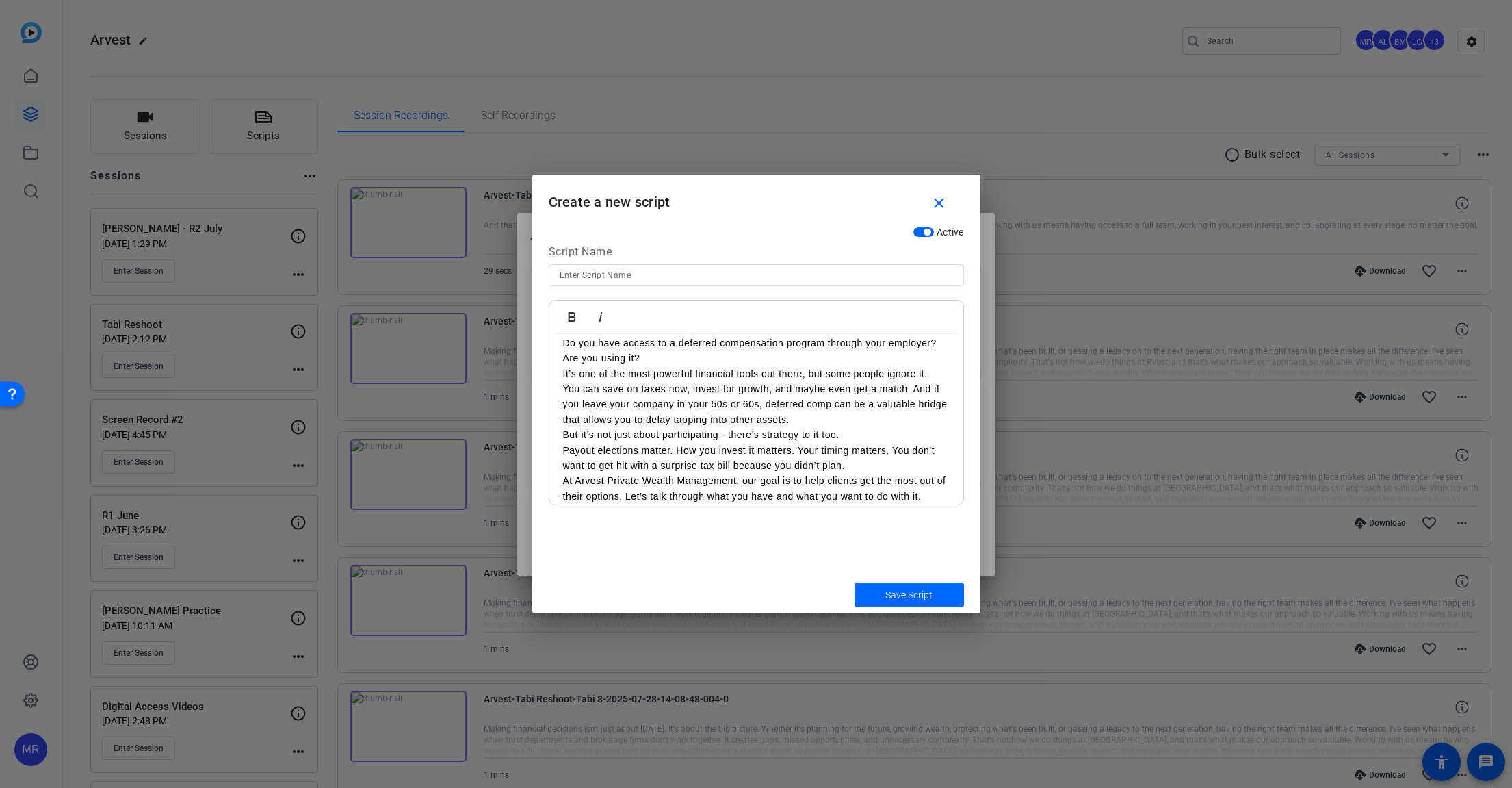
click at [600, 271] on input at bounding box center [756, 275] width 393 height 17
type input "Deferred Comp"
click at [901, 594] on span "Save Script" at bounding box center [909, 594] width 47 height 14
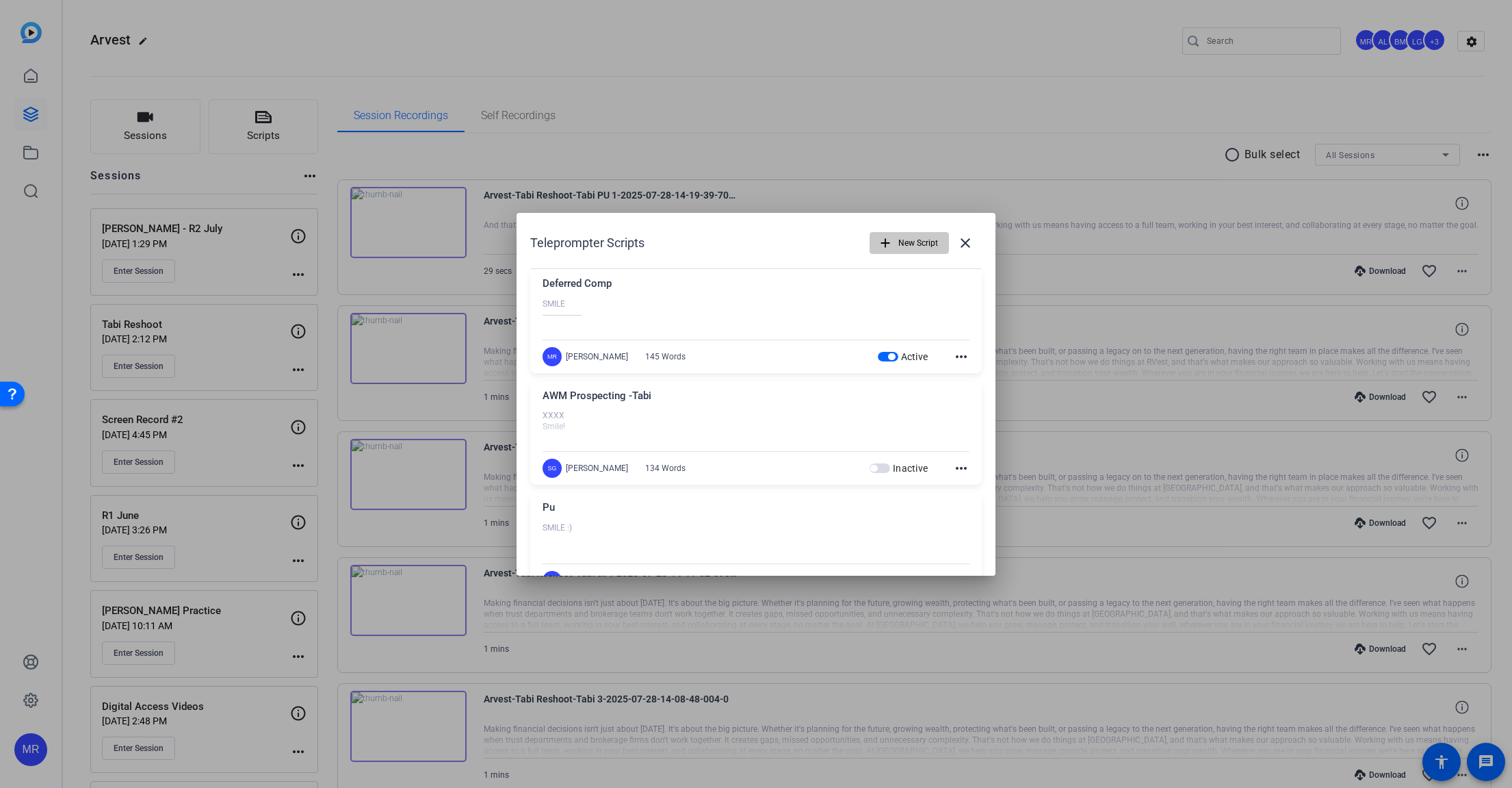
click at [911, 246] on span "New Script" at bounding box center [918, 243] width 40 height 26
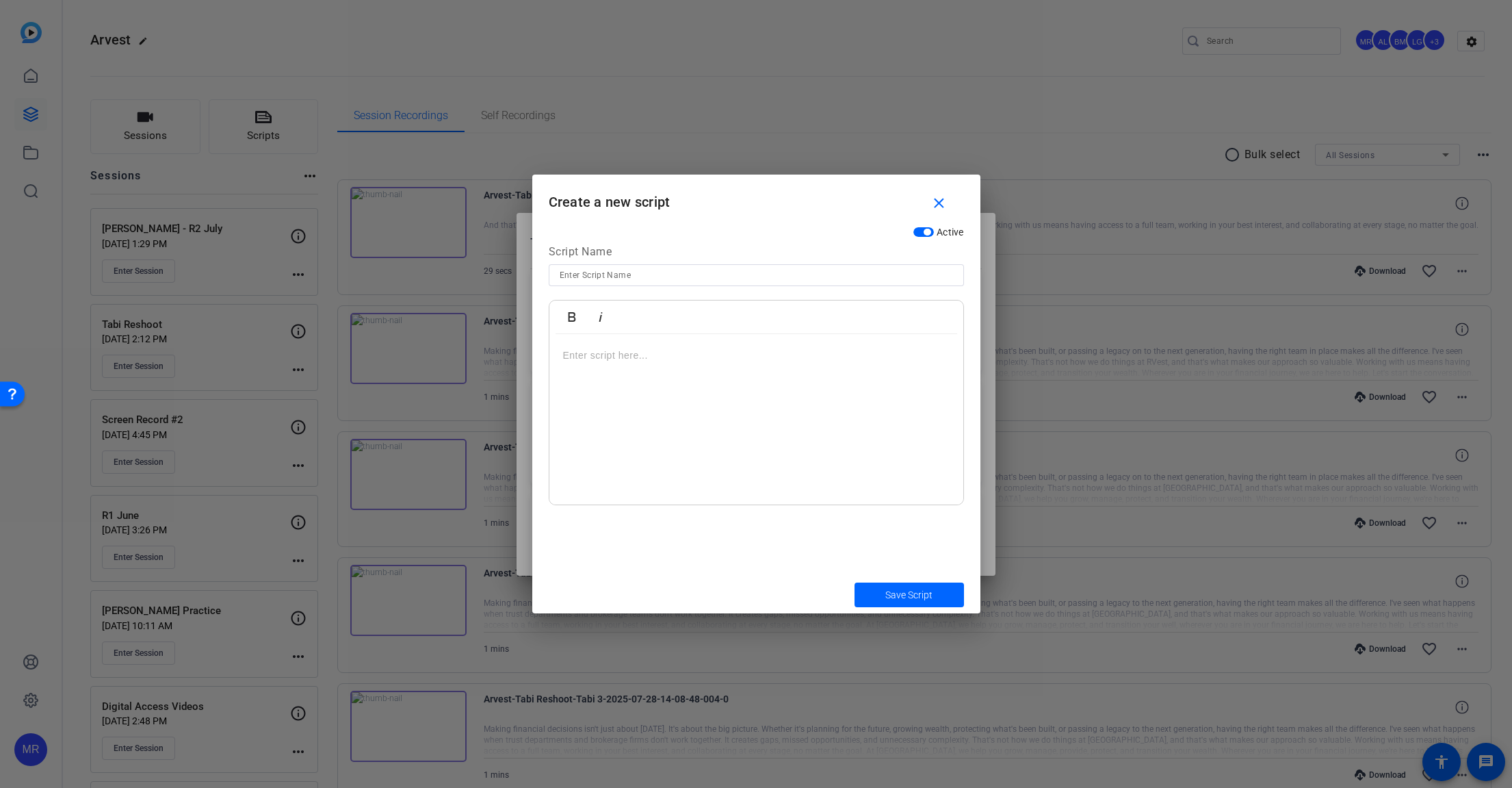
click at [608, 356] on p at bounding box center [756, 356] width 386 height 15
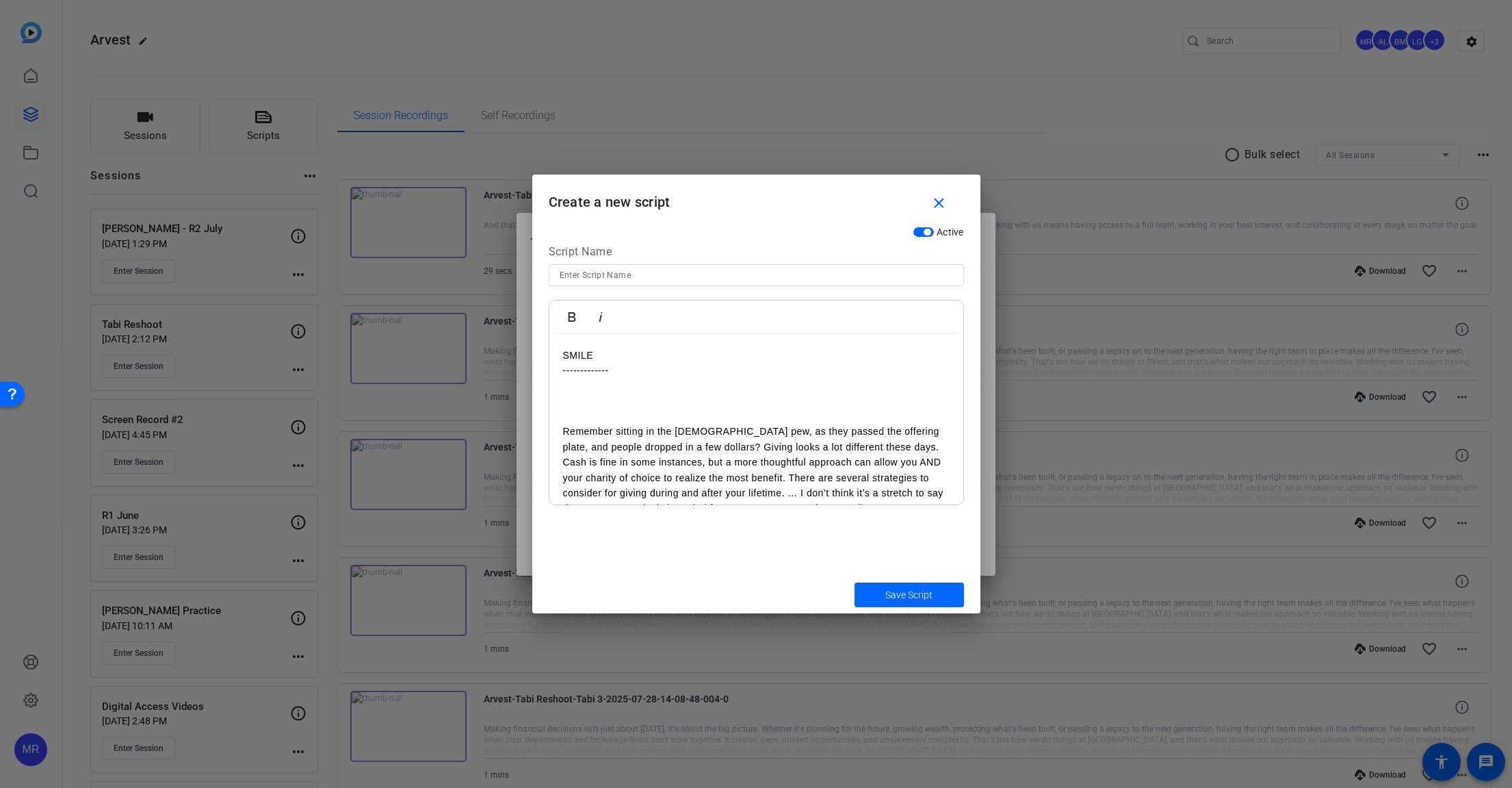
scroll to position [0, 0]
click at [605, 270] on input at bounding box center [756, 275] width 393 height 17
click at [631, 276] on input at bounding box center [756, 275] width 393 height 17
paste input "Charitable giving"
type input "Charitable giving"
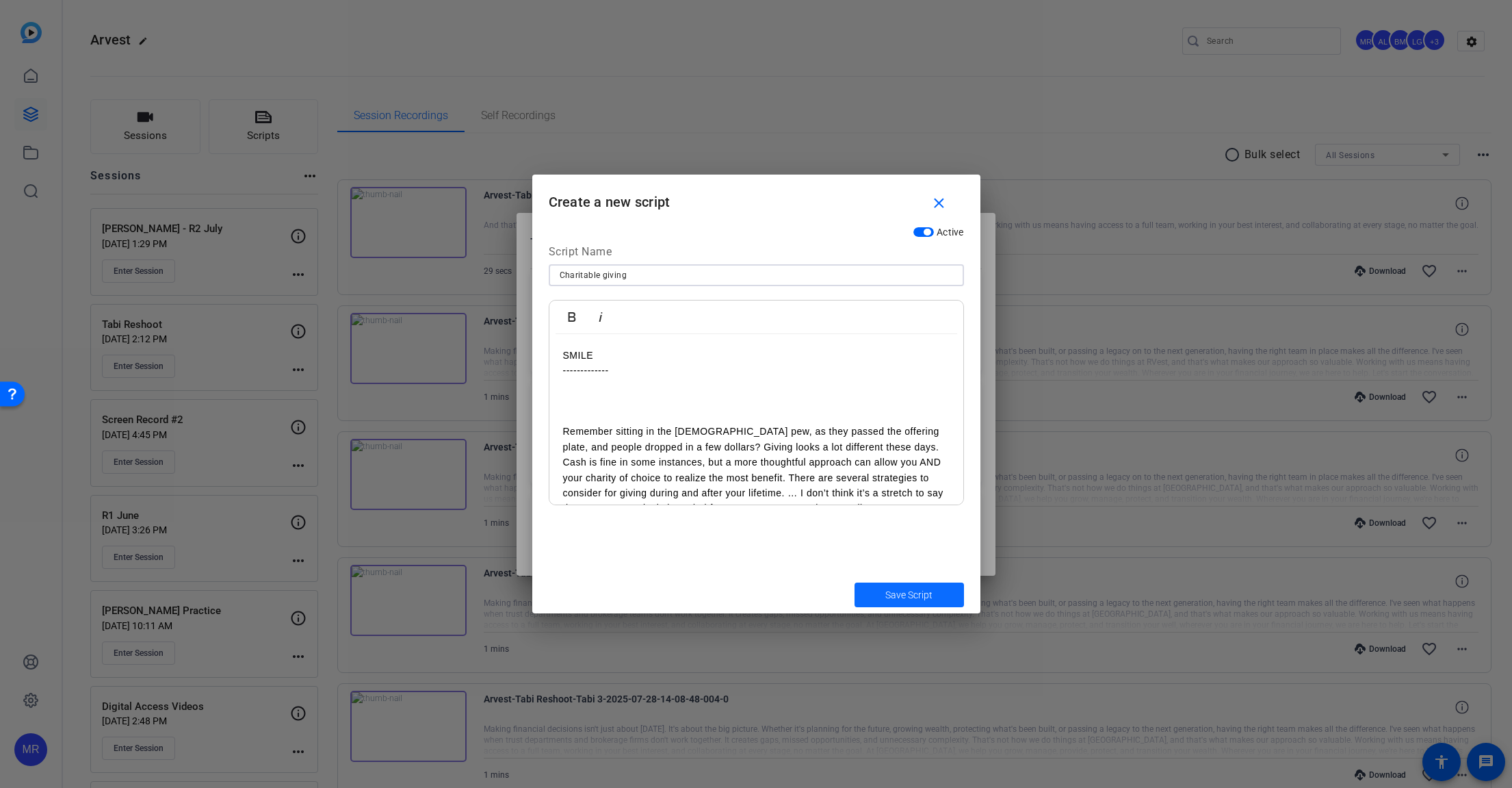
click at [889, 602] on span "submit" at bounding box center [909, 595] width 109 height 33
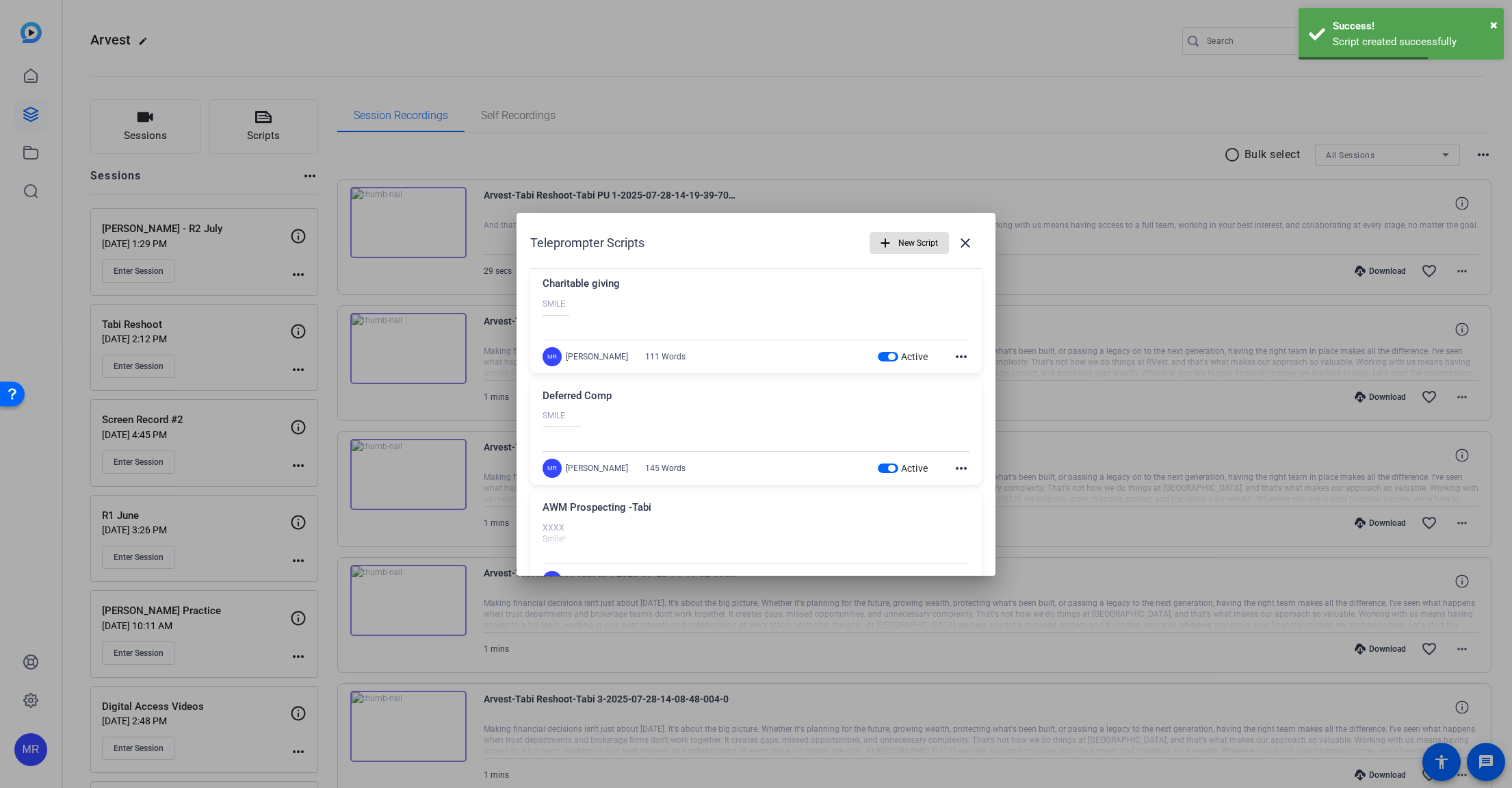
click at [901, 247] on span "New Script" at bounding box center [918, 243] width 40 height 26
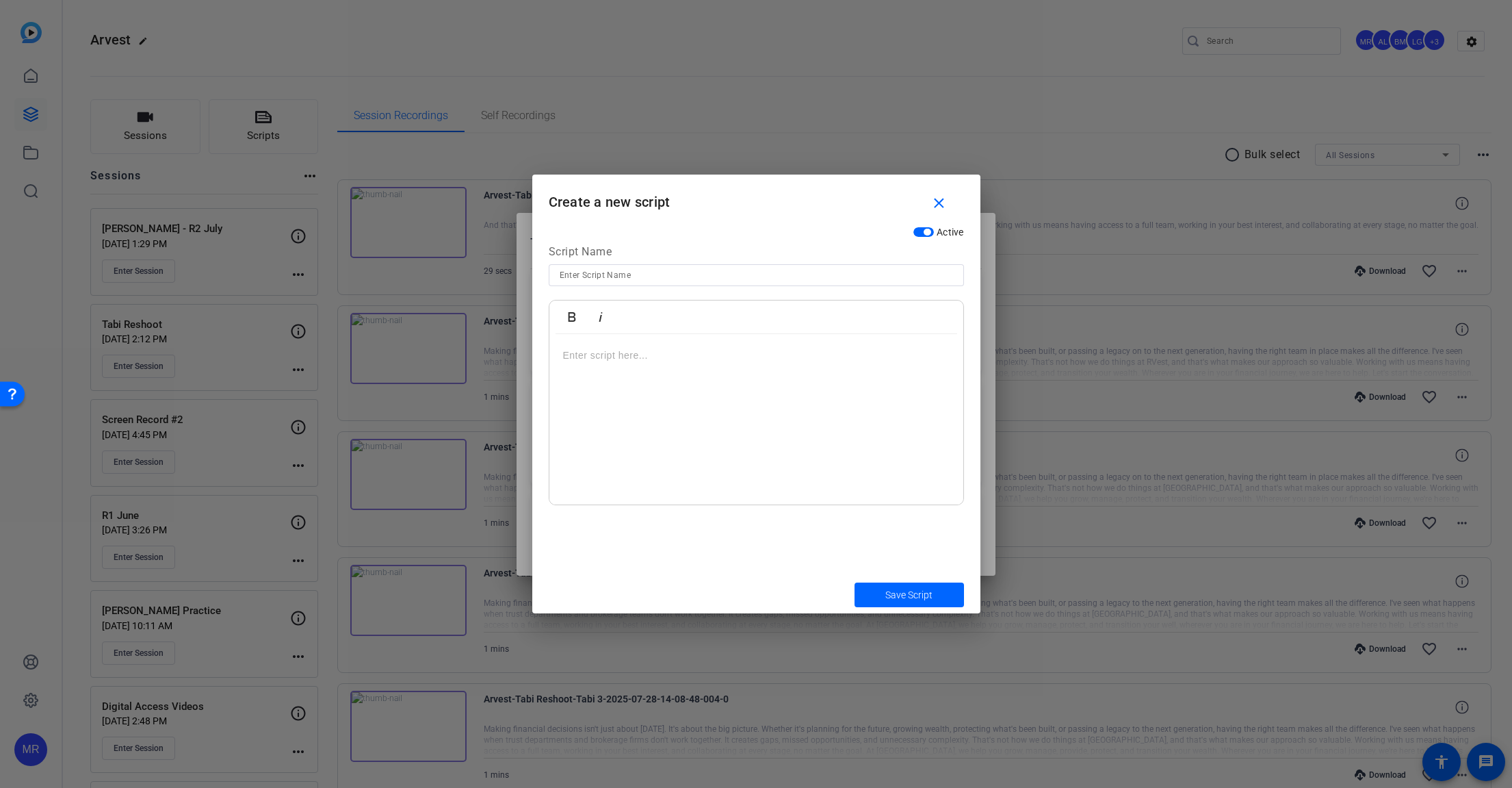
click at [622, 362] on p at bounding box center [756, 356] width 386 height 15
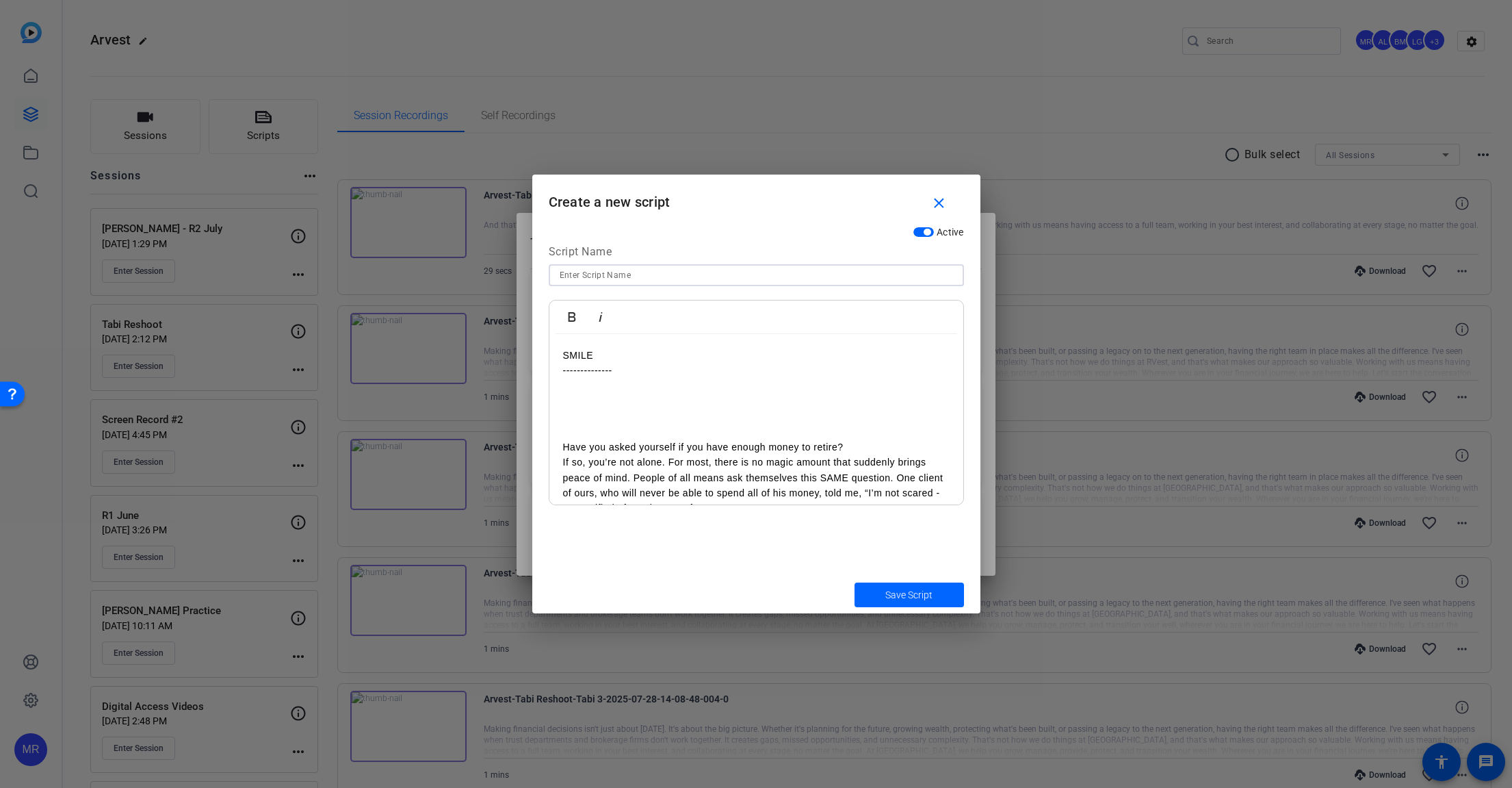
click at [614, 272] on input at bounding box center [756, 275] width 393 height 17
type input "Have Enough To Retire"
click at [898, 596] on span "Save Script" at bounding box center [909, 594] width 47 height 14
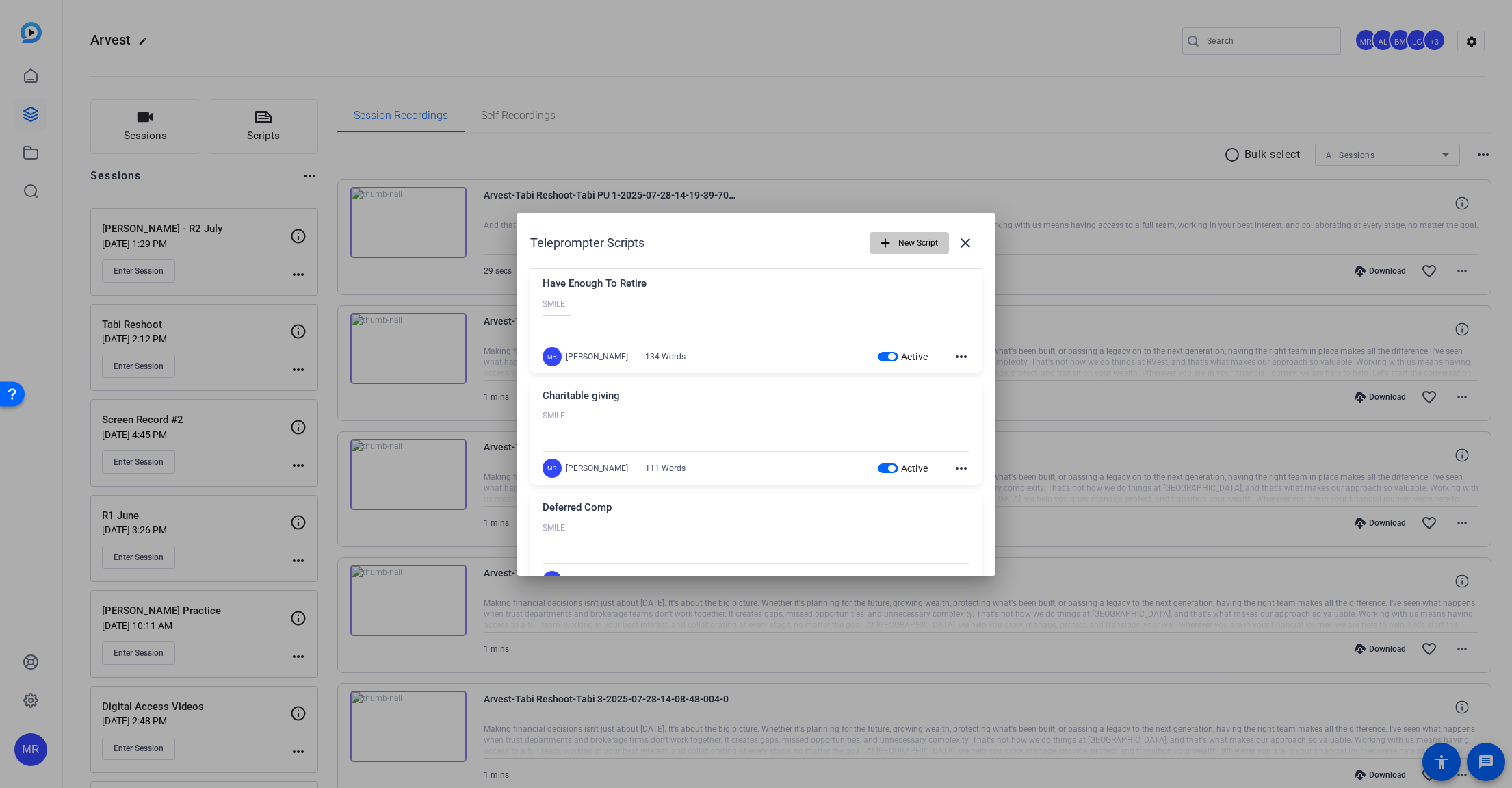
click at [886, 238] on mat-icon "add" at bounding box center [886, 243] width 15 height 15
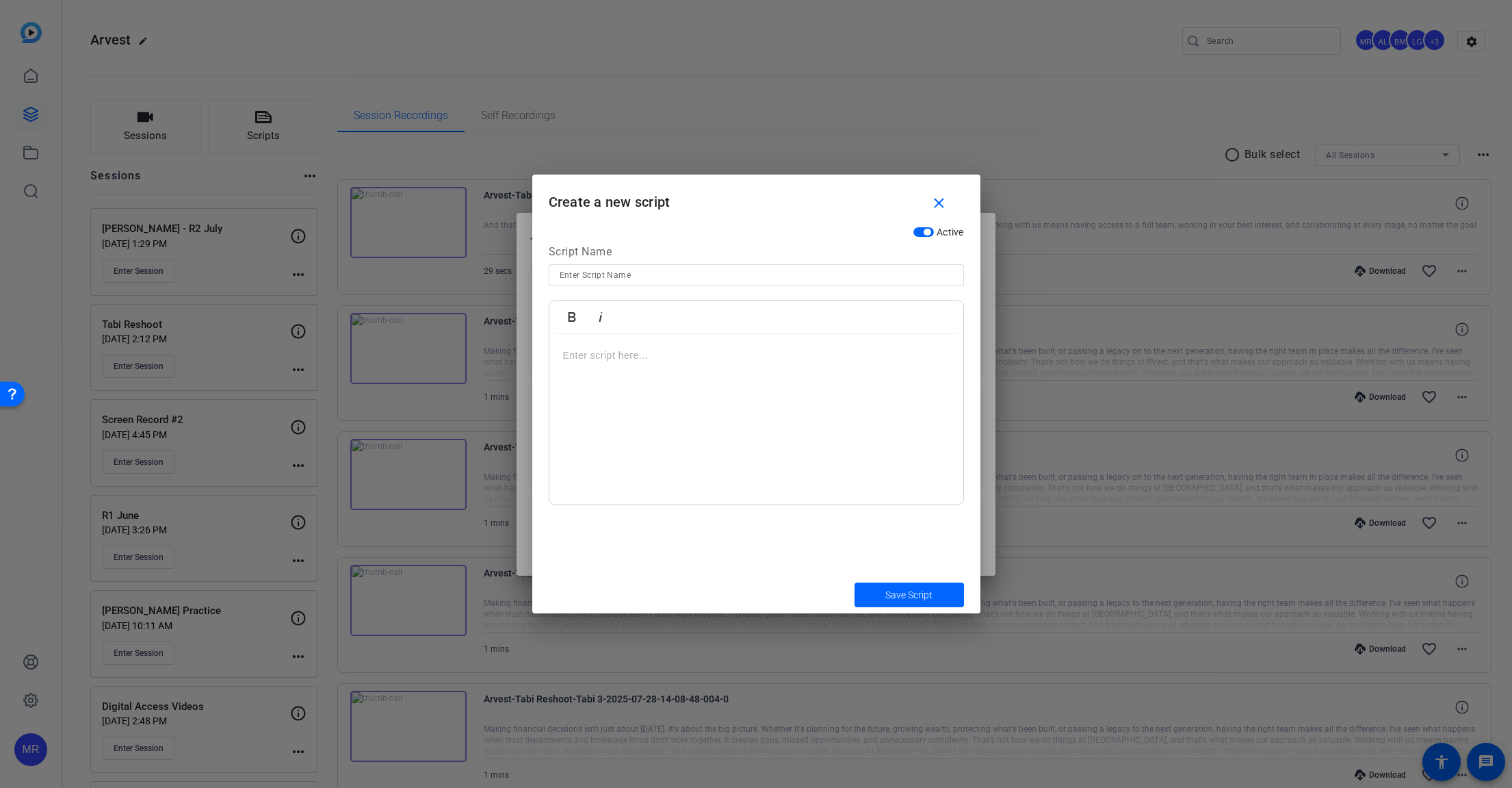
click at [602, 358] on p at bounding box center [756, 356] width 386 height 15
click at [607, 271] on input at bounding box center [756, 275] width 393 height 17
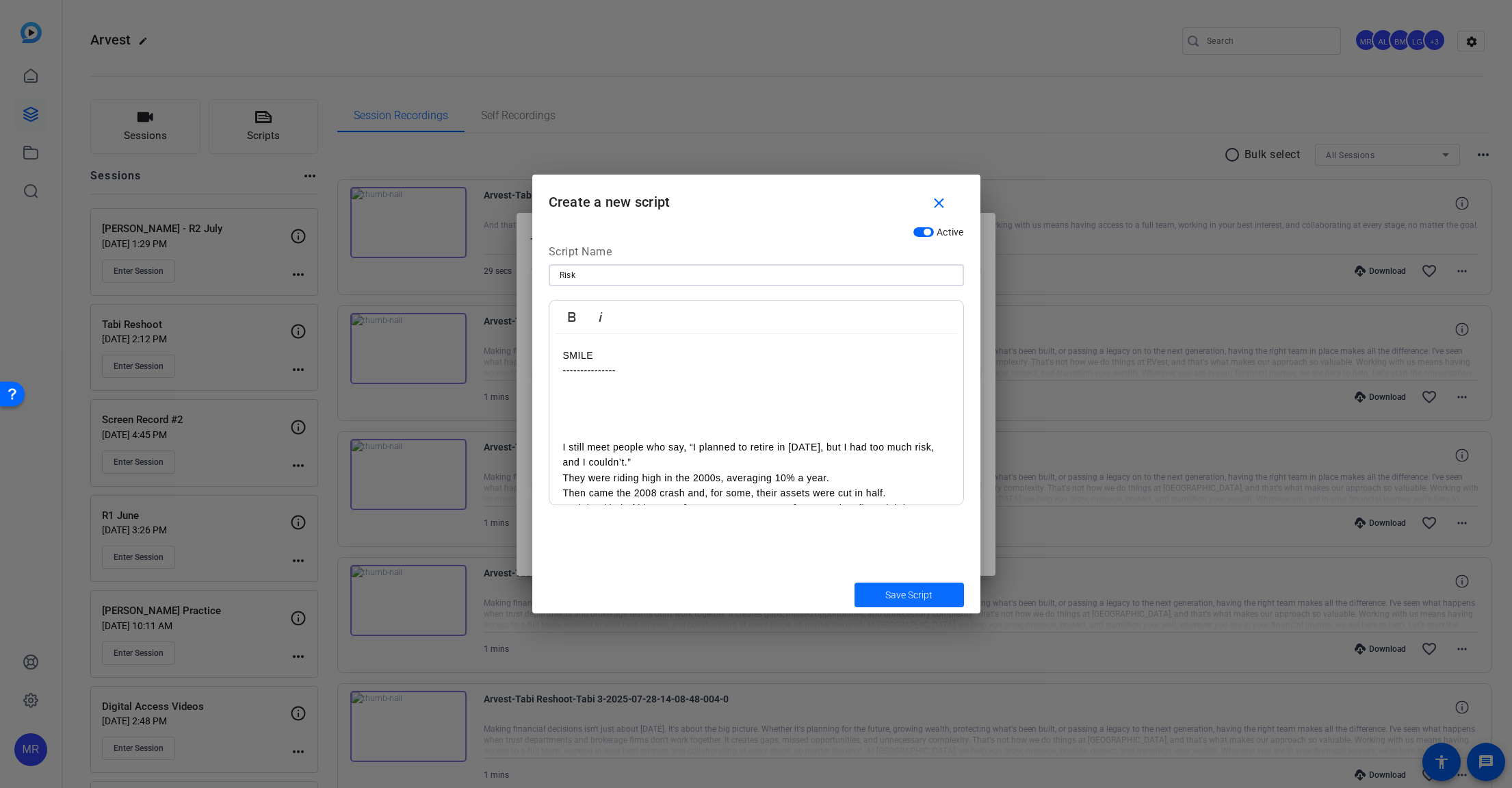
type input "Risk"
click at [901, 592] on span "Save Script" at bounding box center [909, 594] width 47 height 14
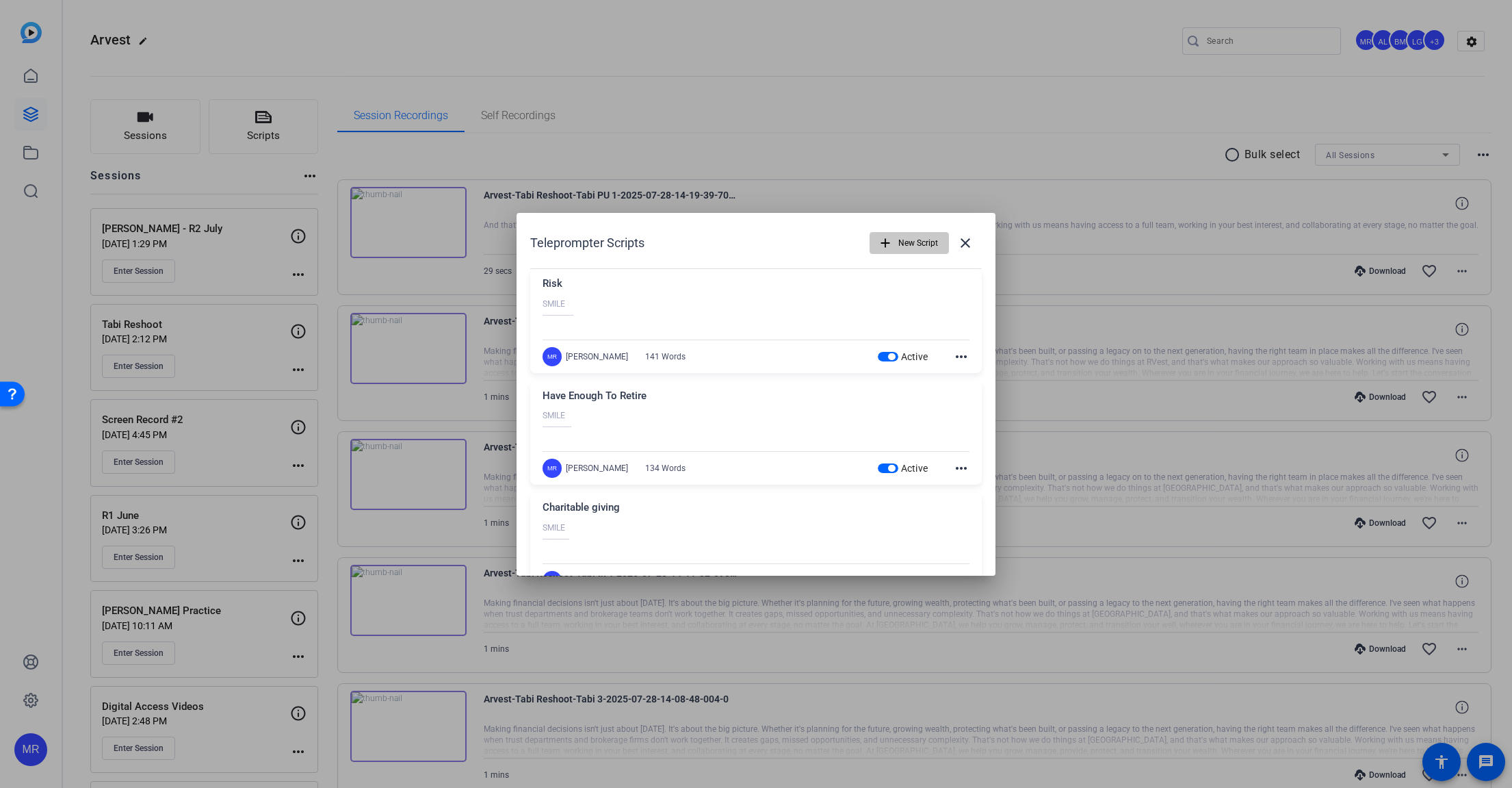
click at [898, 244] on span "New Script" at bounding box center [918, 243] width 40 height 26
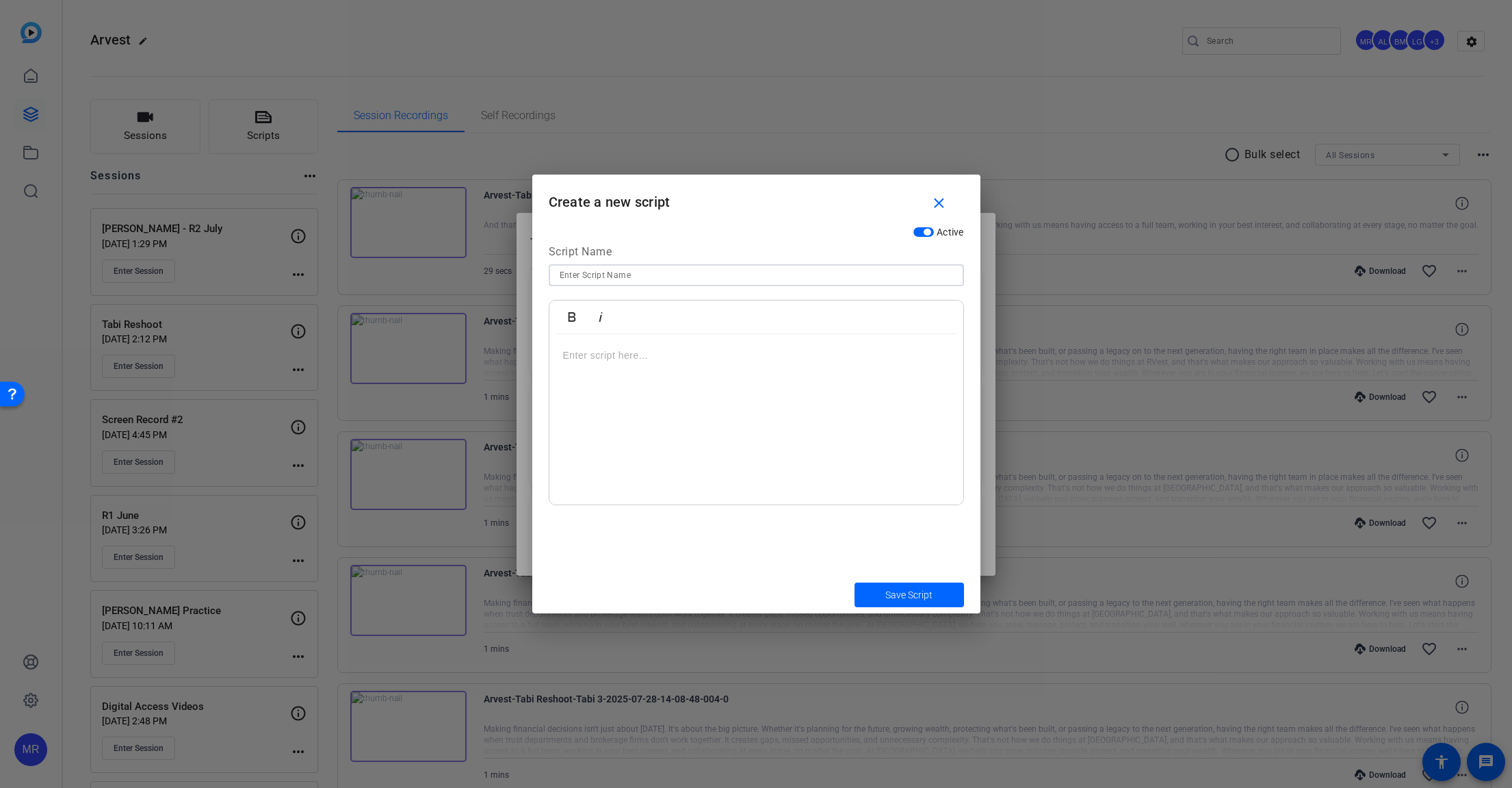
click at [692, 283] on input at bounding box center [756, 275] width 393 height 17
type input "Hard Conversation"
click at [613, 359] on p at bounding box center [756, 356] width 386 height 15
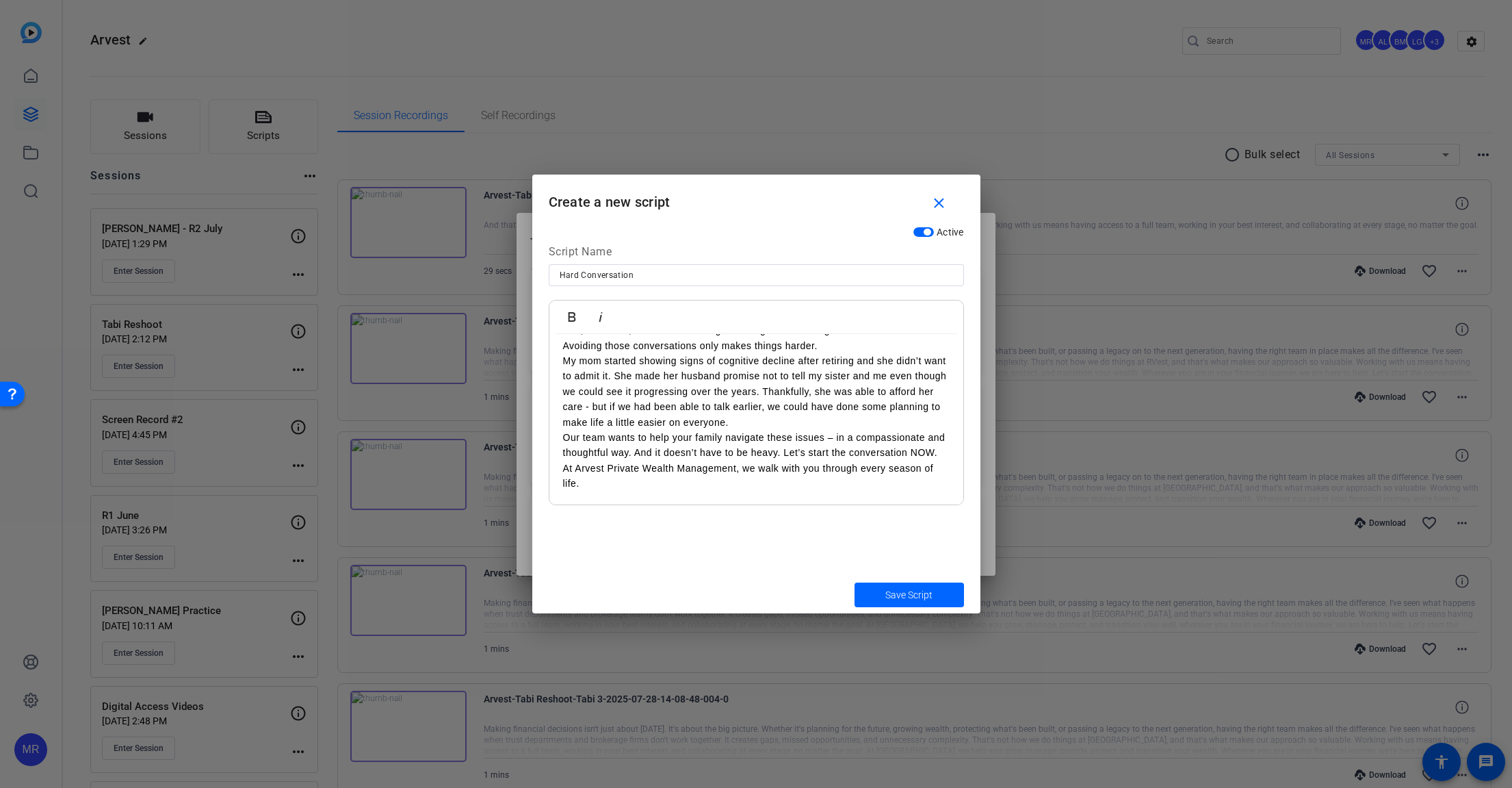
scroll to position [147, 0]
click at [910, 593] on span "Save Script" at bounding box center [909, 594] width 47 height 14
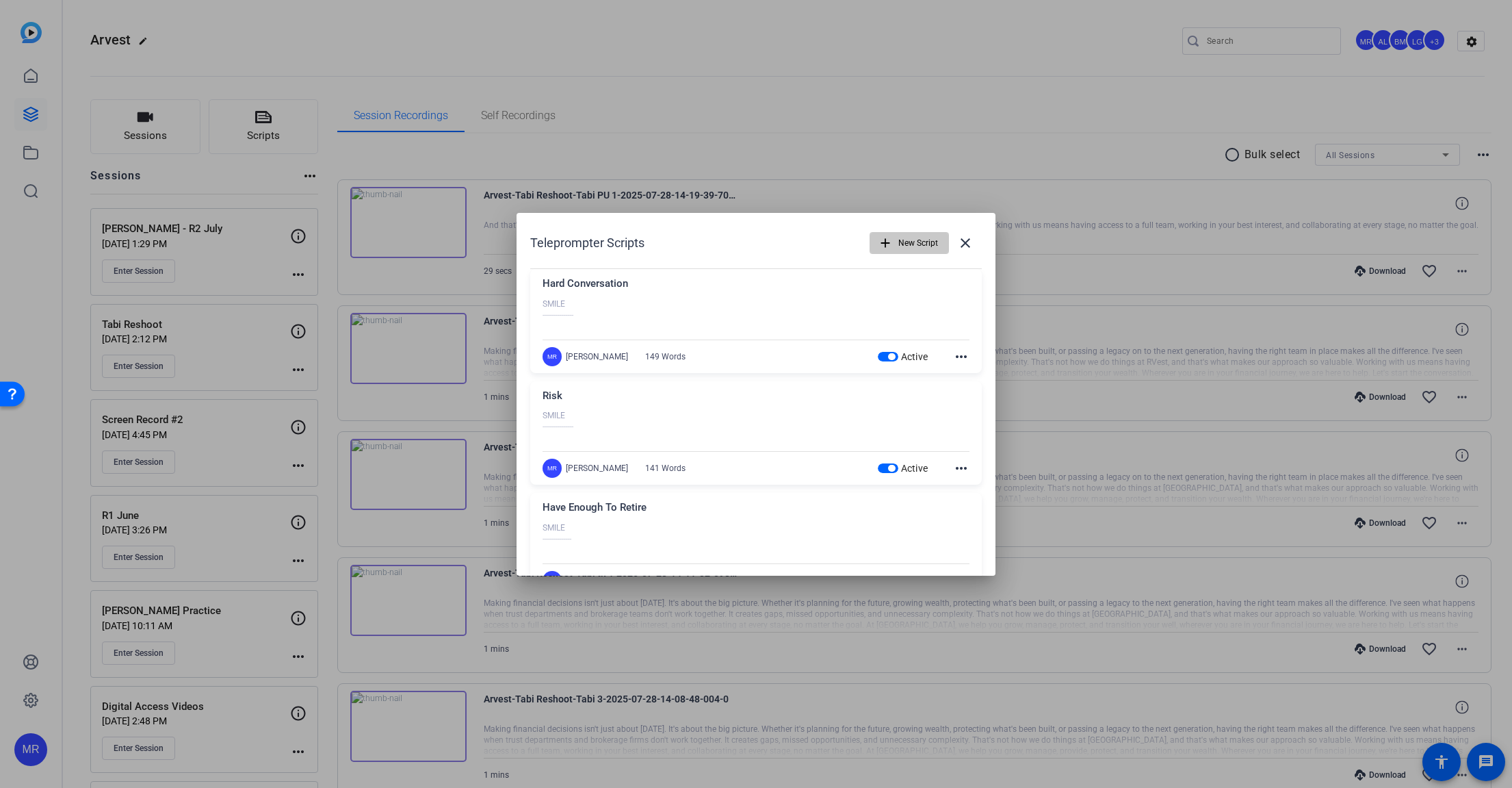
click at [907, 244] on span "New Script" at bounding box center [918, 243] width 40 height 26
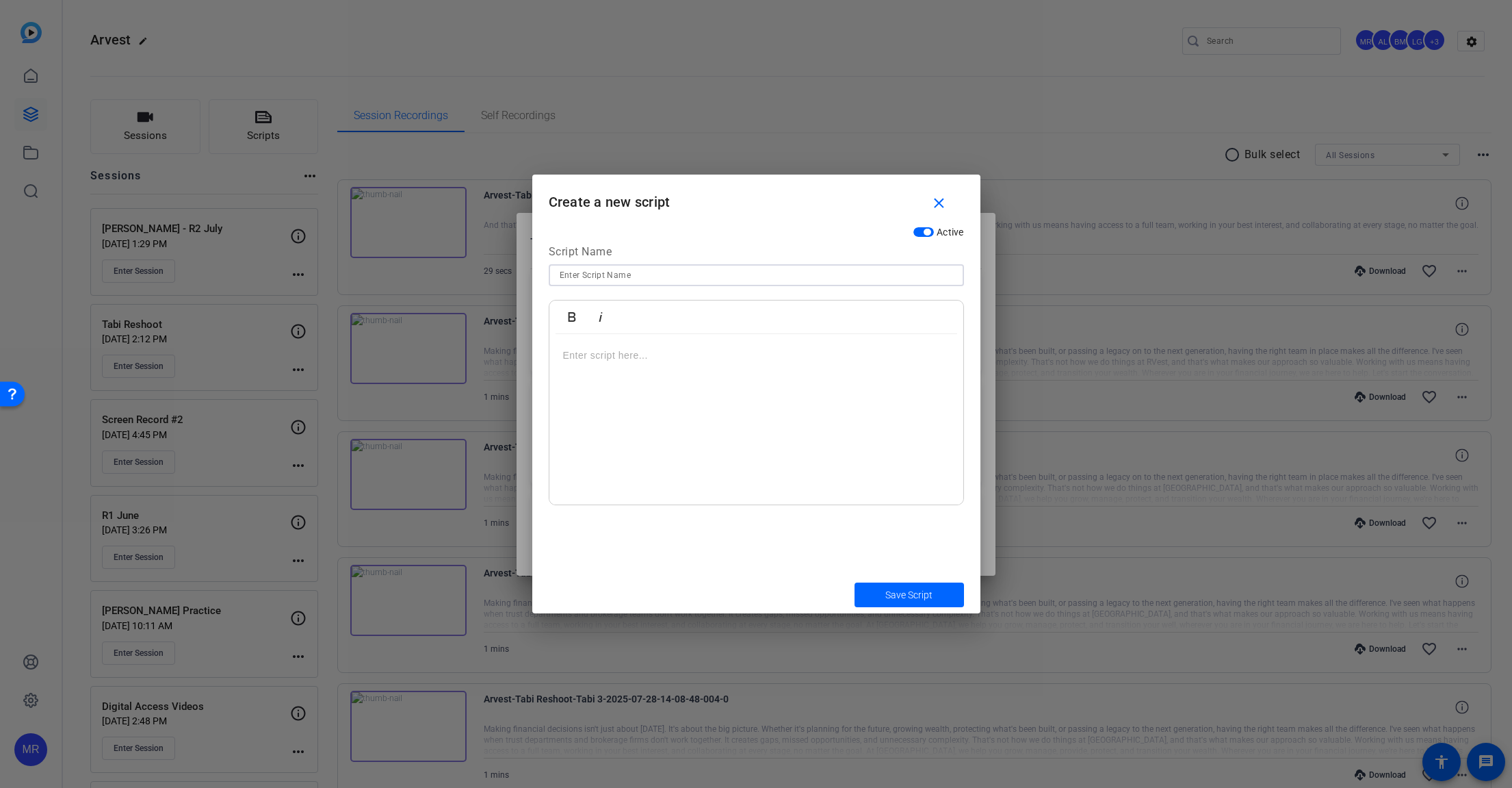
click at [596, 276] on input at bounding box center [756, 275] width 393 height 17
type input "Concentrated Stock"
click at [596, 349] on p at bounding box center [756, 356] width 386 height 15
click at [925, 594] on span "Save Script" at bounding box center [909, 594] width 47 height 14
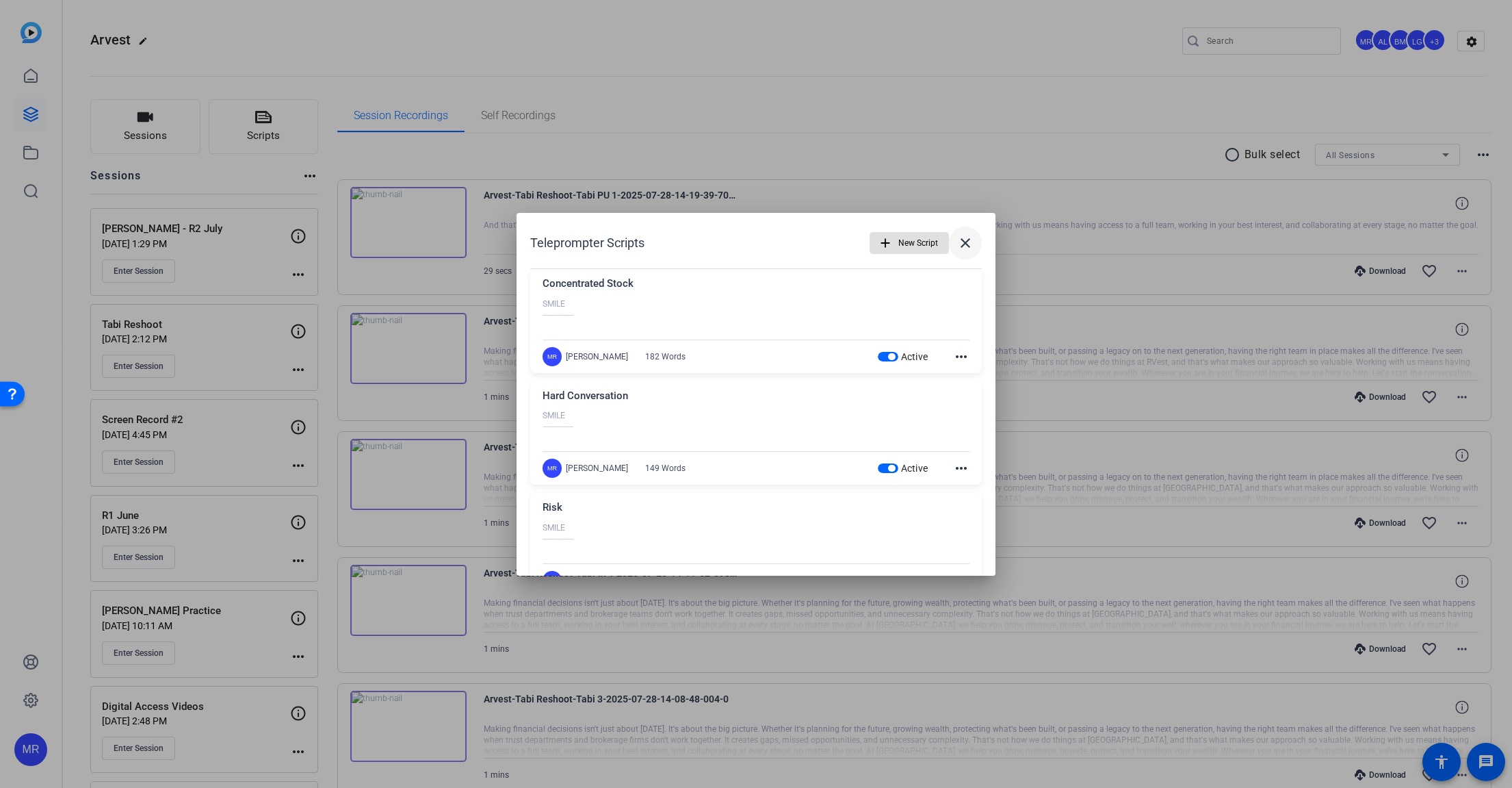
click at [957, 242] on mat-icon "close" at bounding box center [965, 243] width 17 height 17
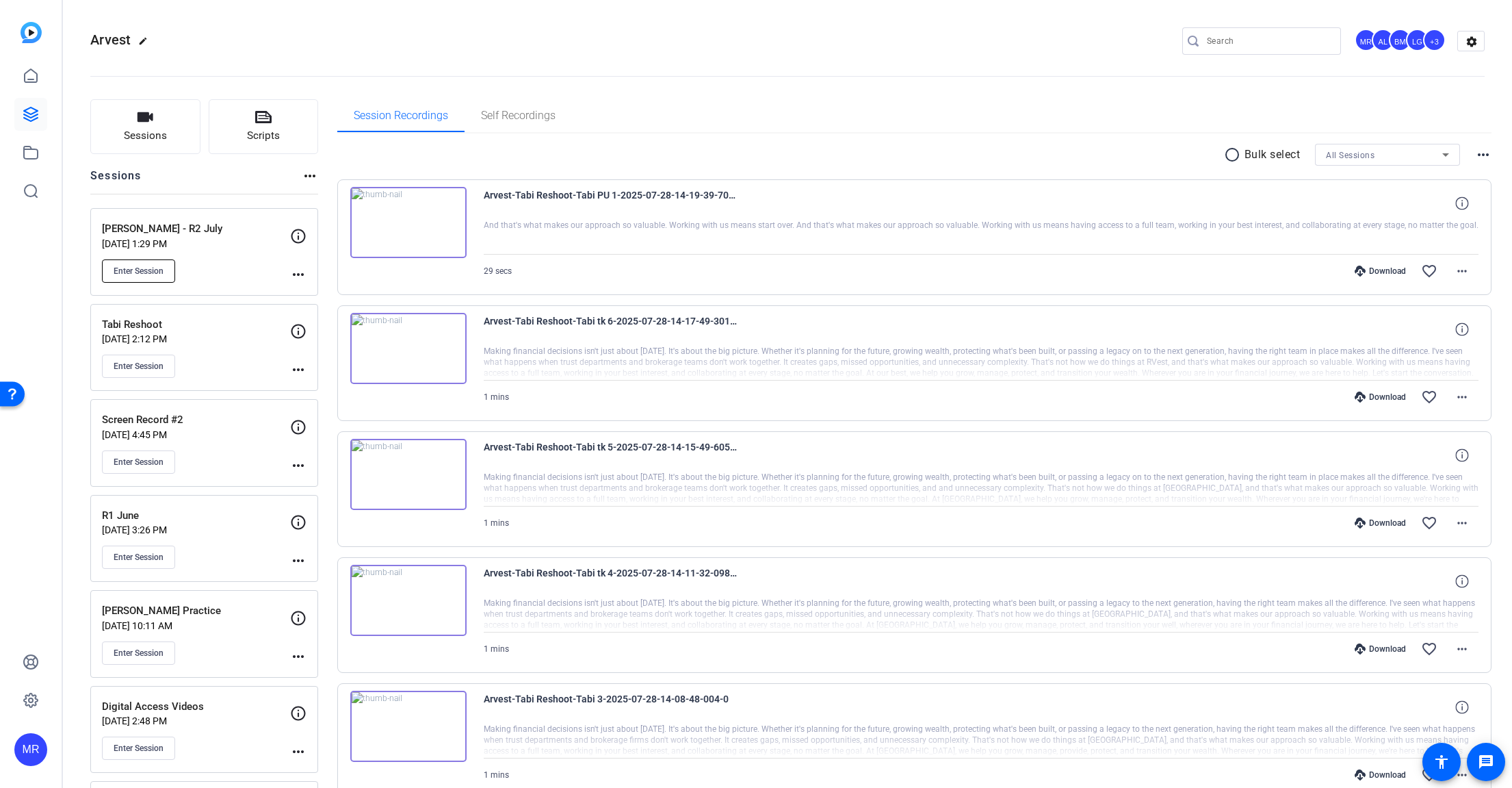
click at [132, 271] on span "Enter Session" at bounding box center [139, 271] width 50 height 11
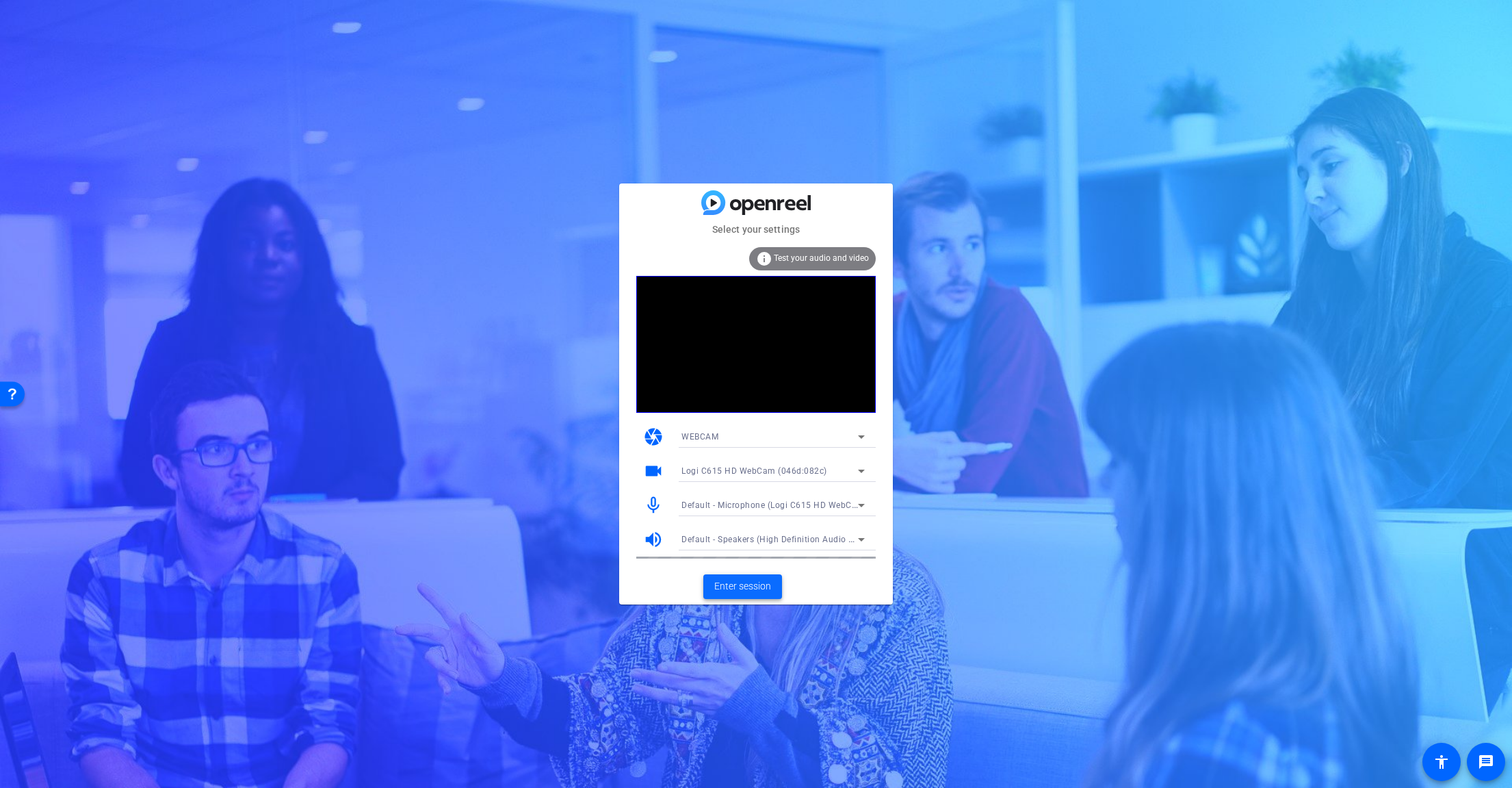
click at [752, 583] on span "Enter session" at bounding box center [742, 586] width 56 height 14
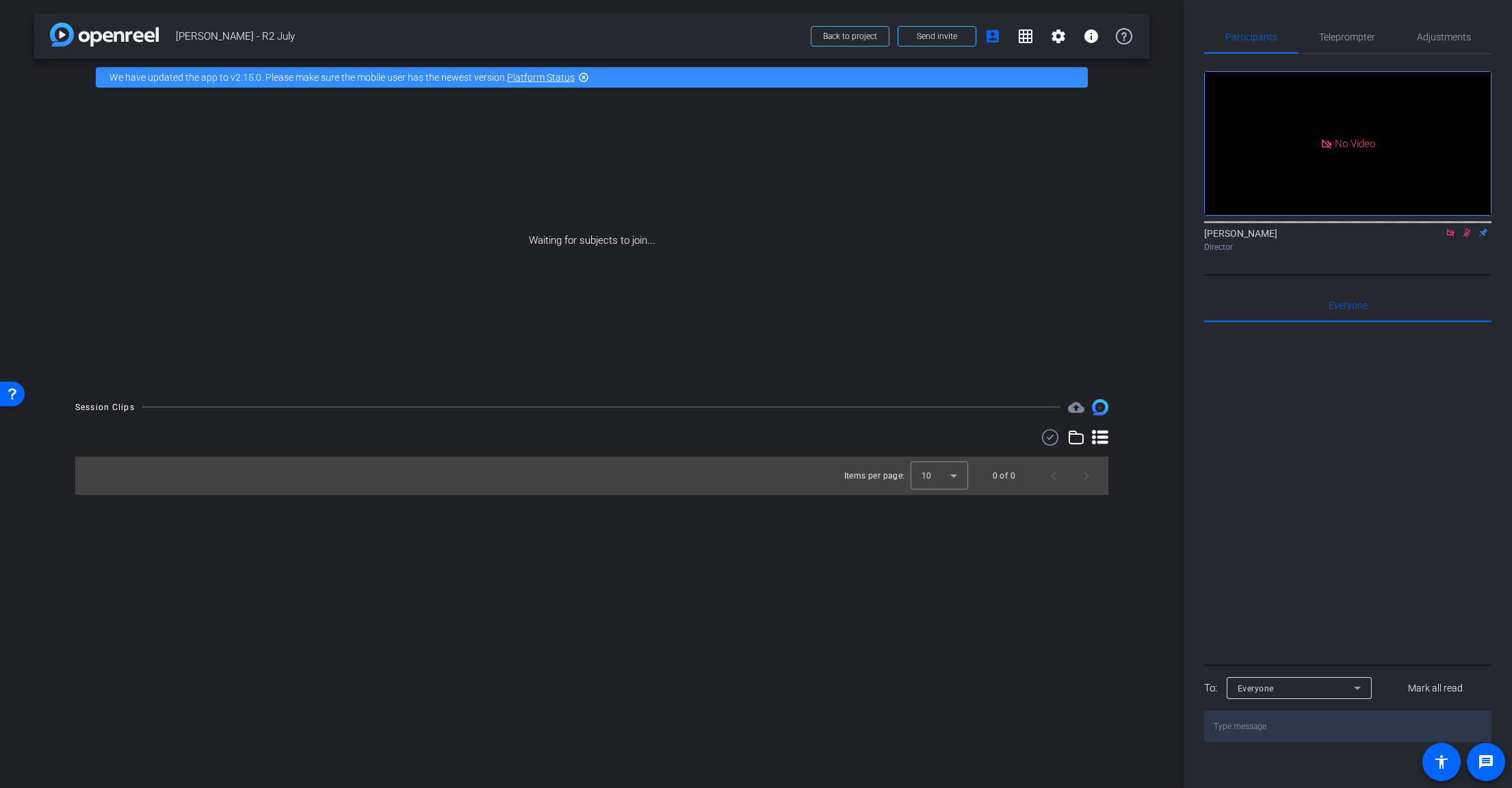
click at [1452, 237] on icon at bounding box center [1450, 233] width 11 height 10
click at [1315, 38] on div "Teleprompter" at bounding box center [1346, 37] width 98 height 33
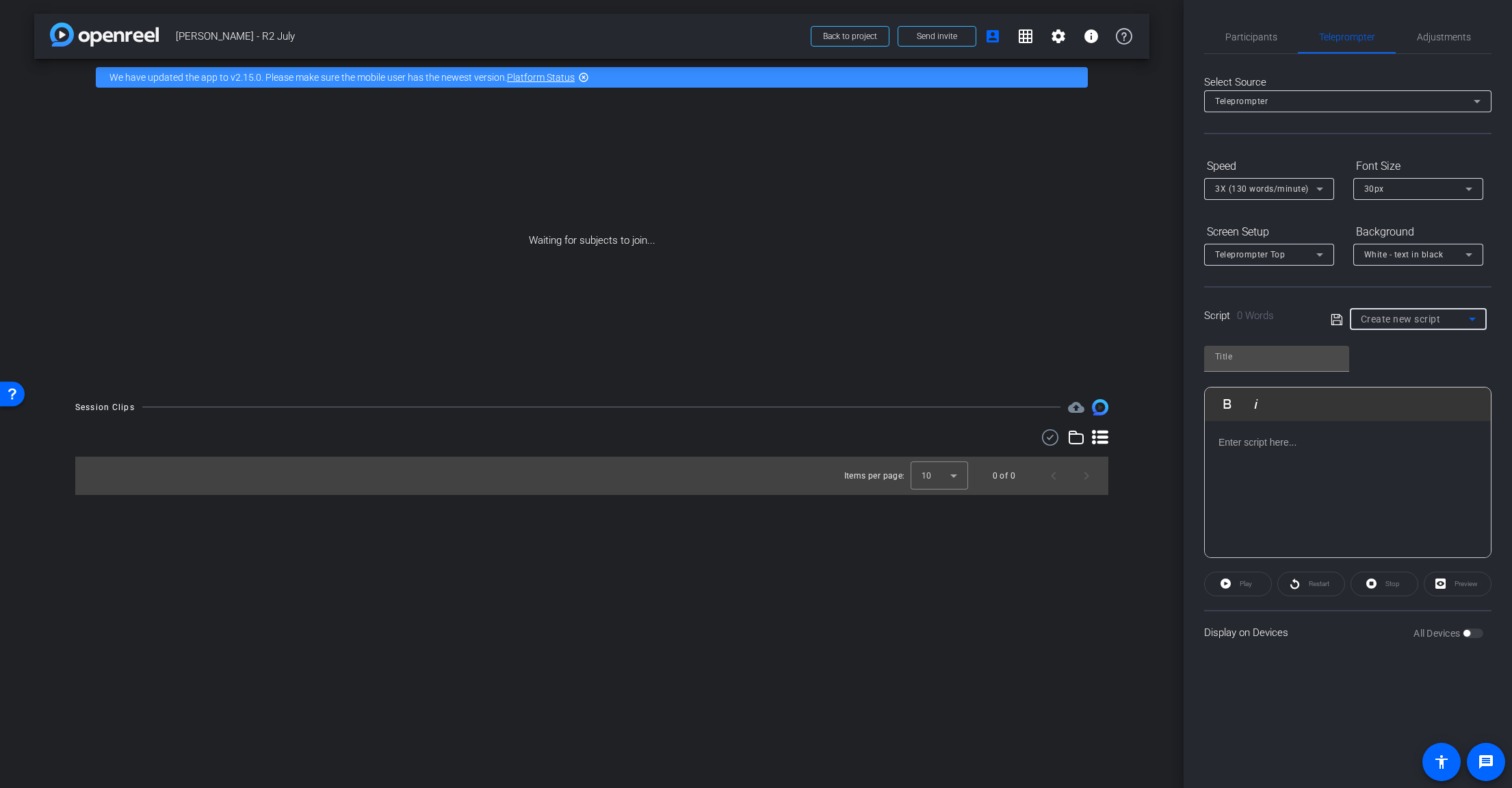
click at [1395, 321] on span "Create new script" at bounding box center [1401, 319] width 80 height 11
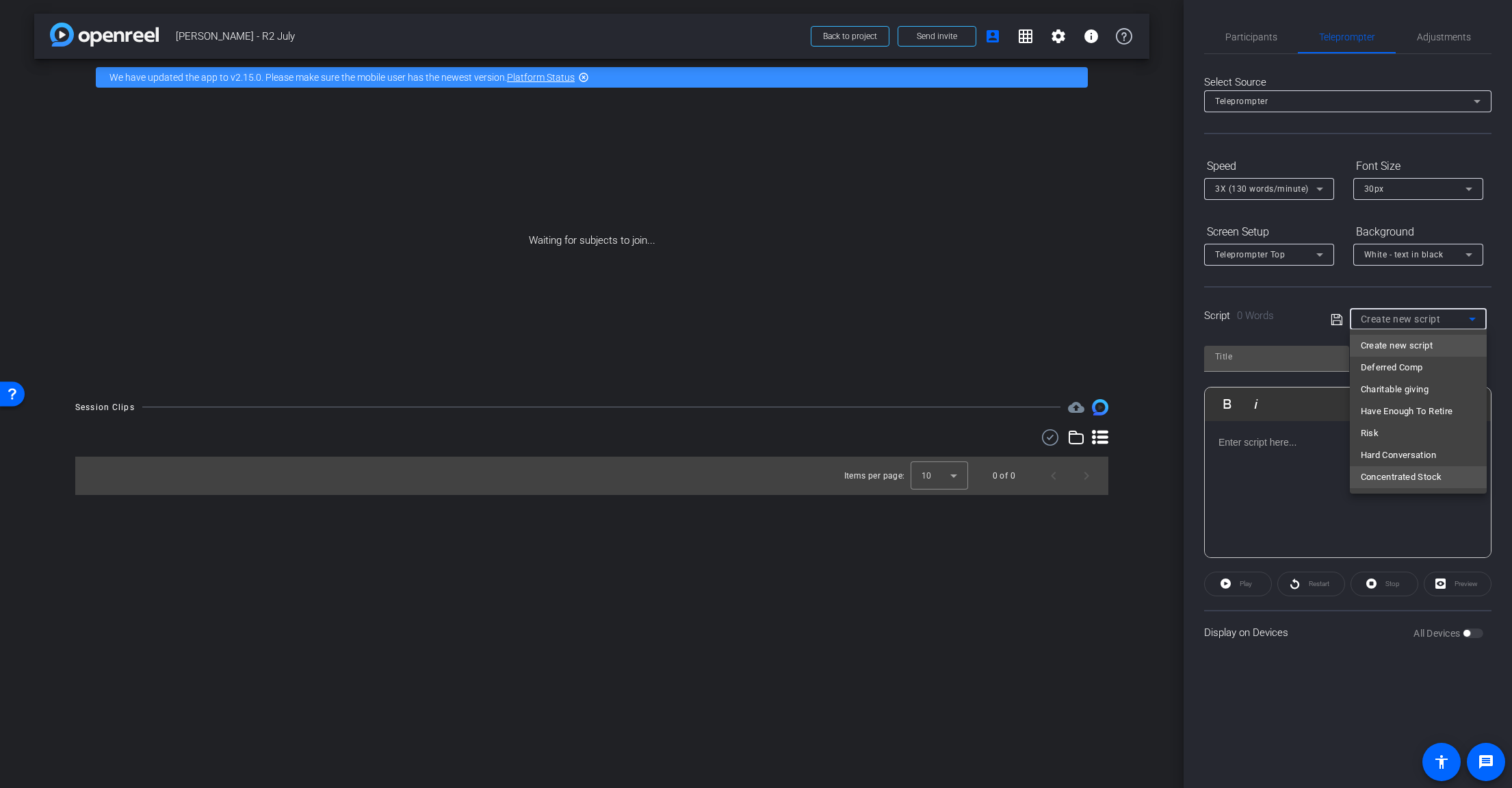
click at [1430, 484] on span "Concentrated Stock" at bounding box center [1401, 477] width 81 height 17
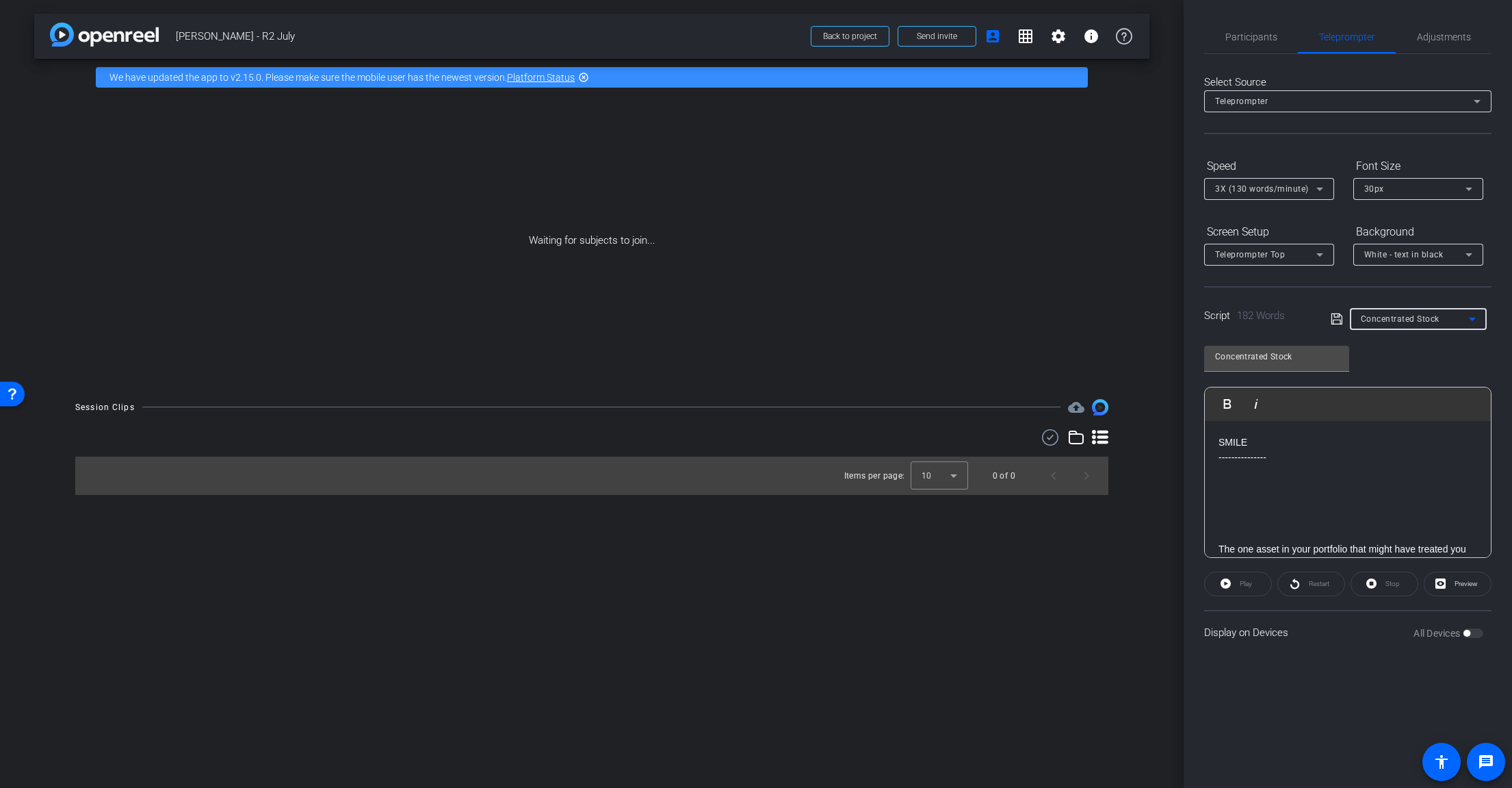
click at [1405, 319] on span "Concentrated Stock" at bounding box center [1400, 319] width 78 height 10
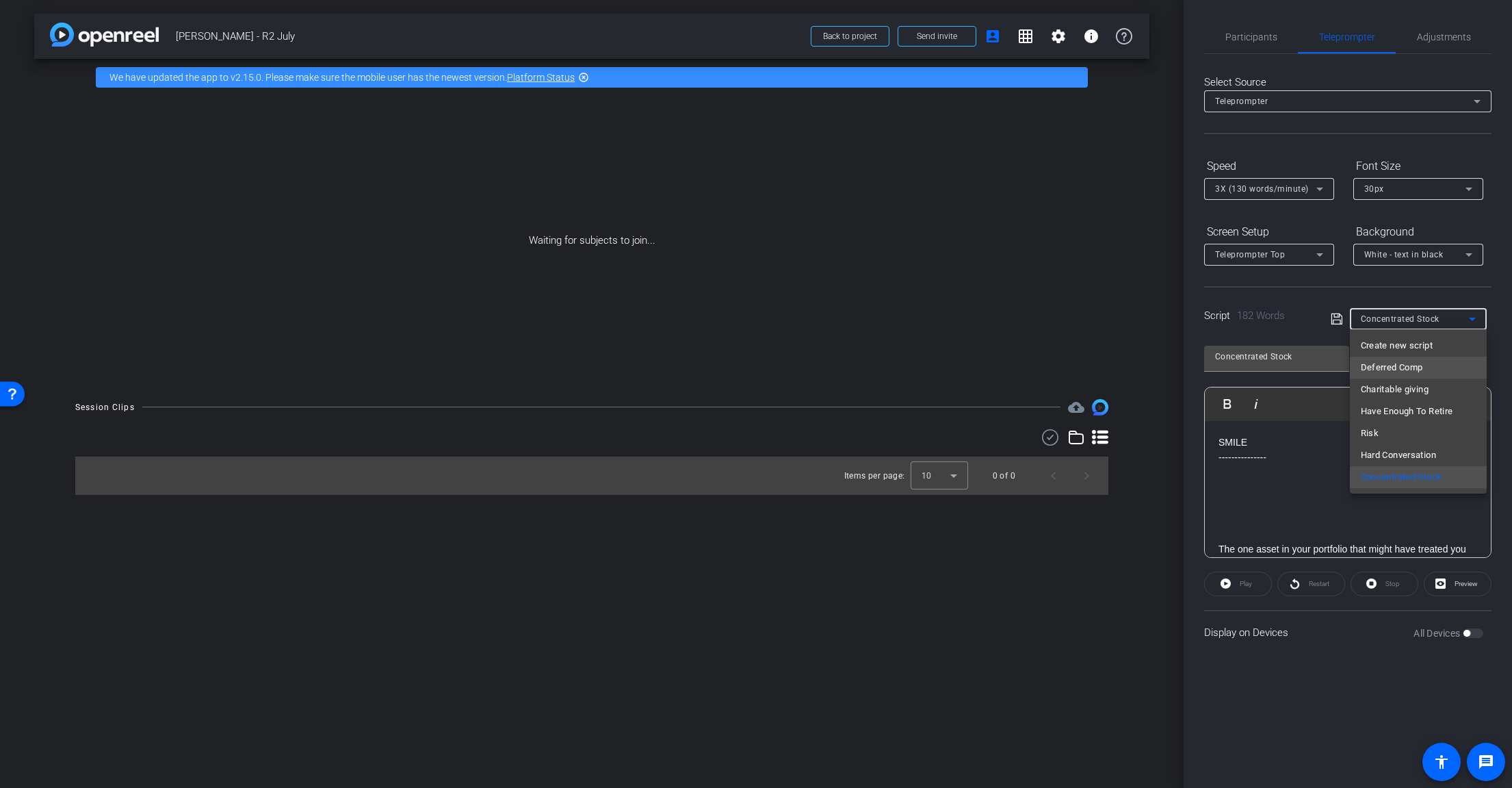
click at [1415, 366] on span "Deferred Comp" at bounding box center [1392, 368] width 62 height 17
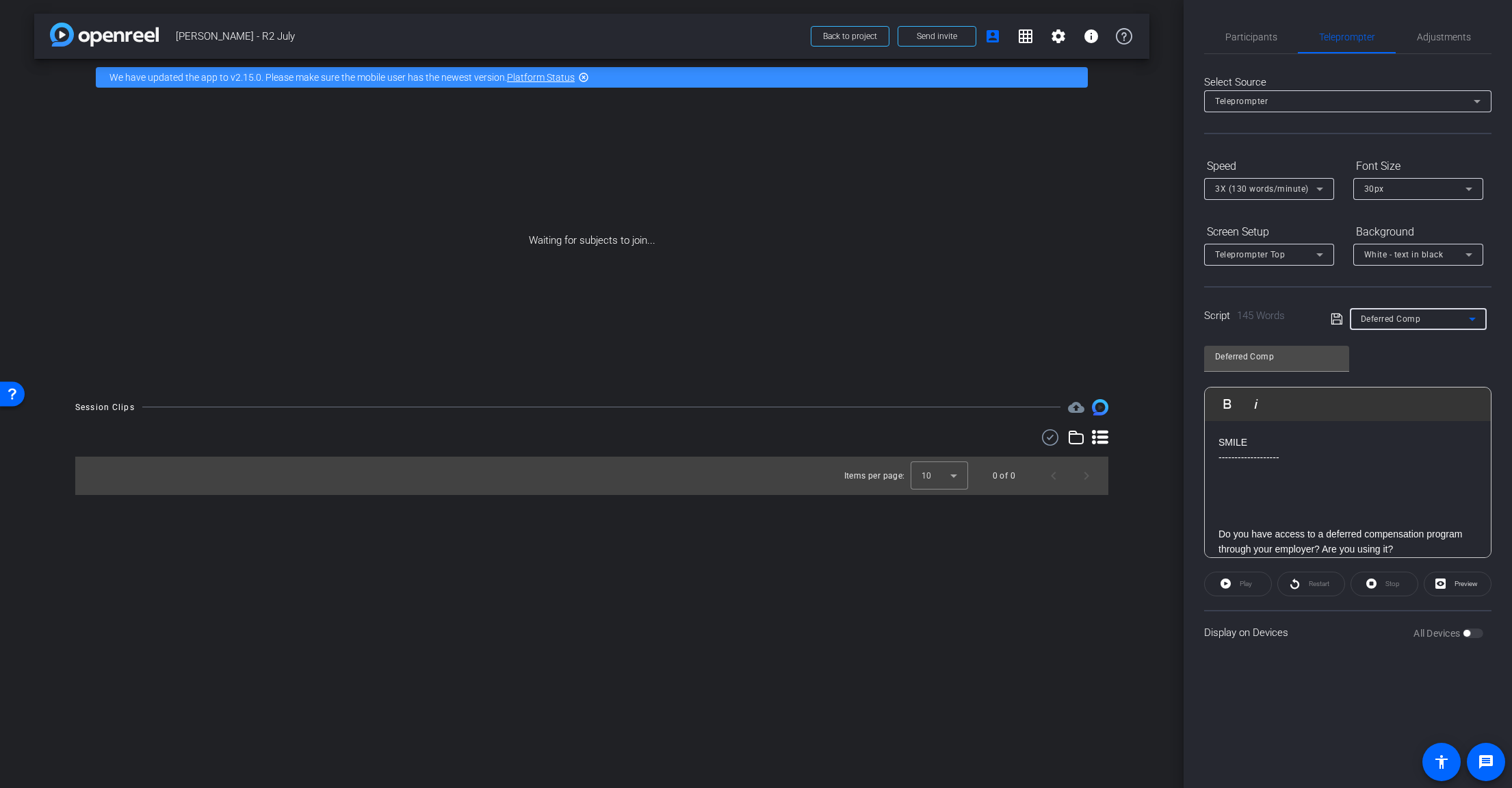
click at [1419, 323] on span "Deferred Comp" at bounding box center [1391, 319] width 60 height 10
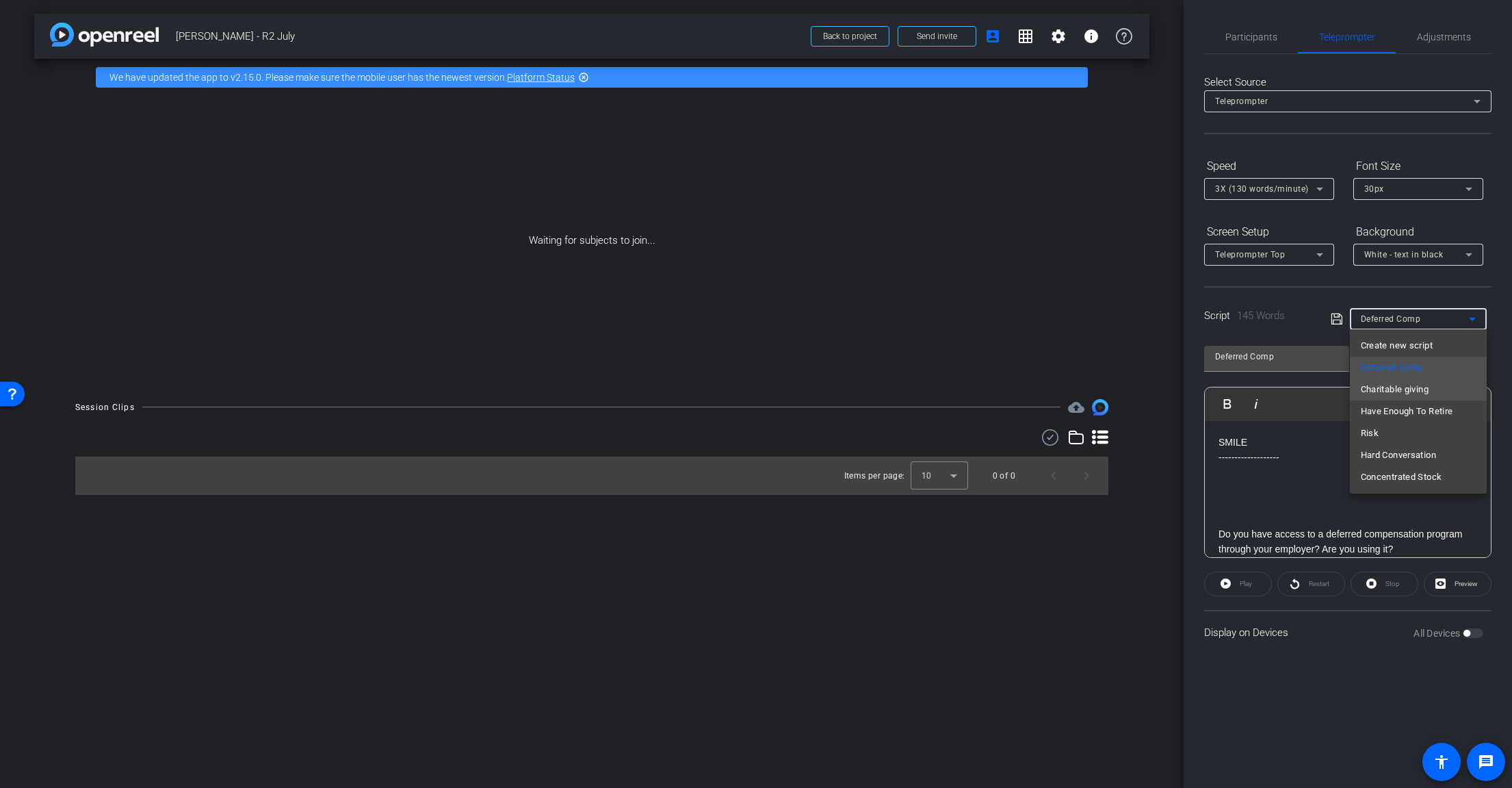
click at [1414, 387] on span "Charitable giving" at bounding box center [1395, 389] width 68 height 17
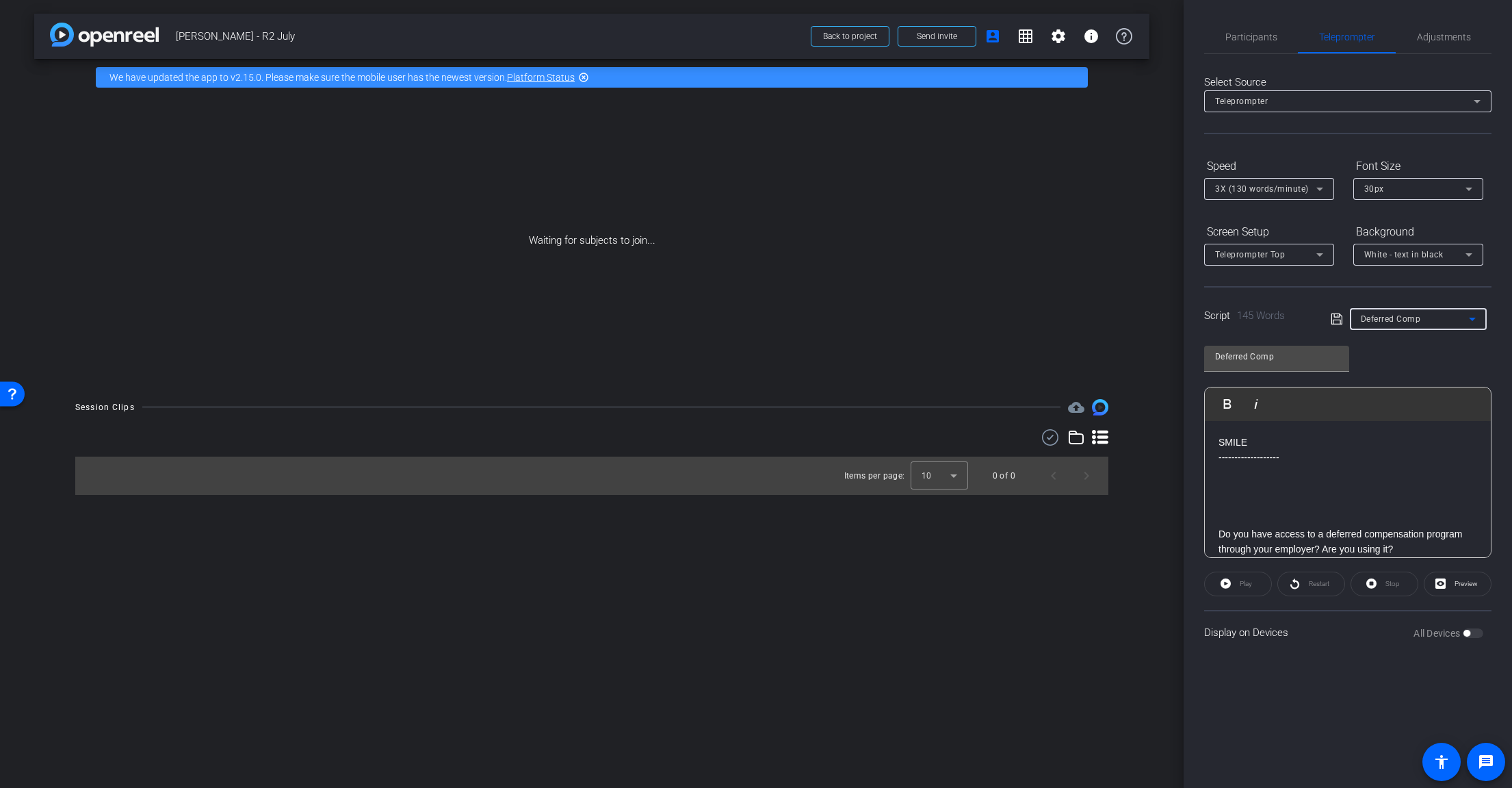
type input "Charitable giving"
